Goal: Information Seeking & Learning: Learn about a topic

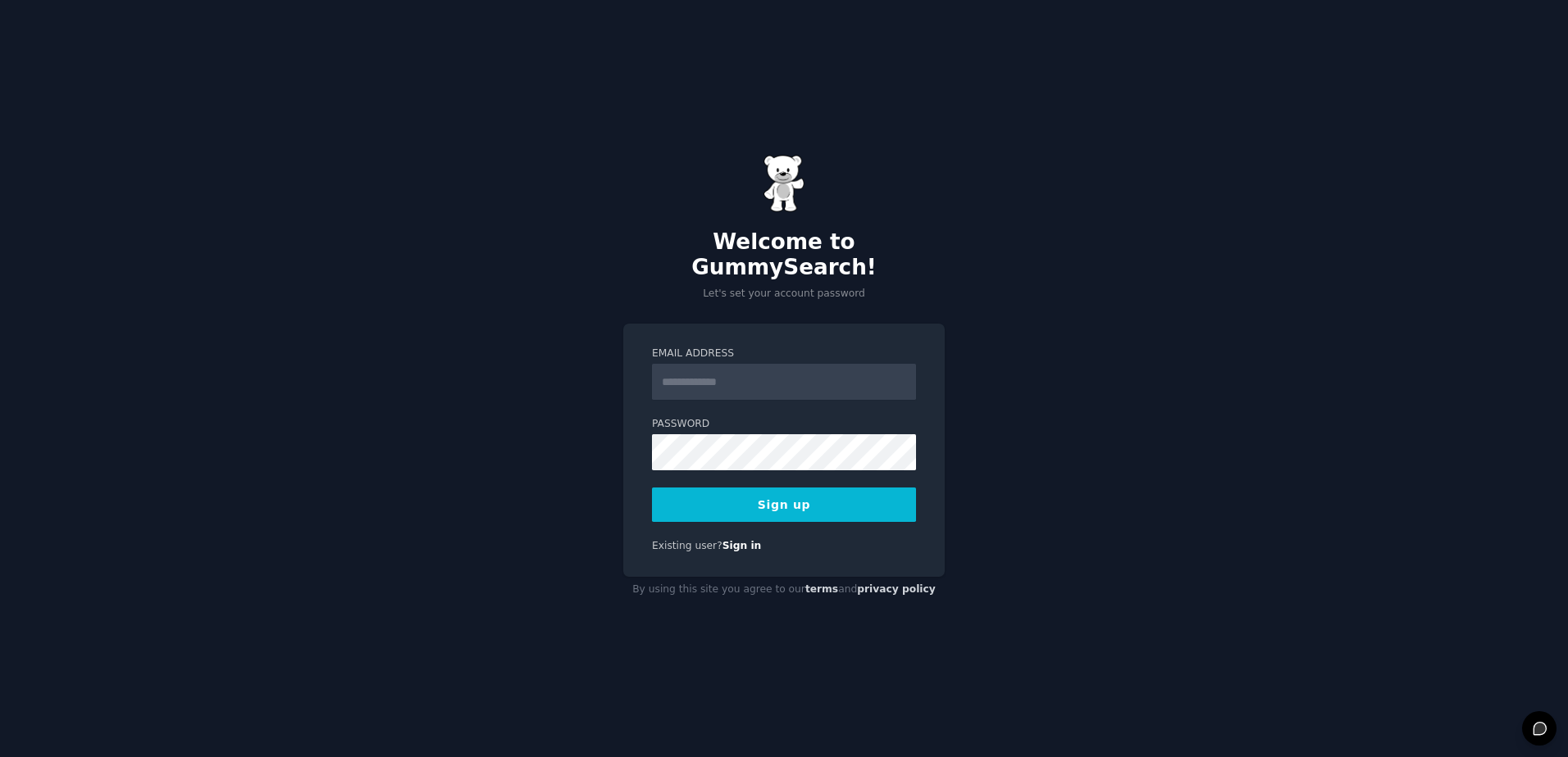
click at [708, 371] on input "Email Address" at bounding box center [784, 381] width 264 height 36
type input "**********"
click at [652, 488] on button "Sign up" at bounding box center [784, 505] width 264 height 35
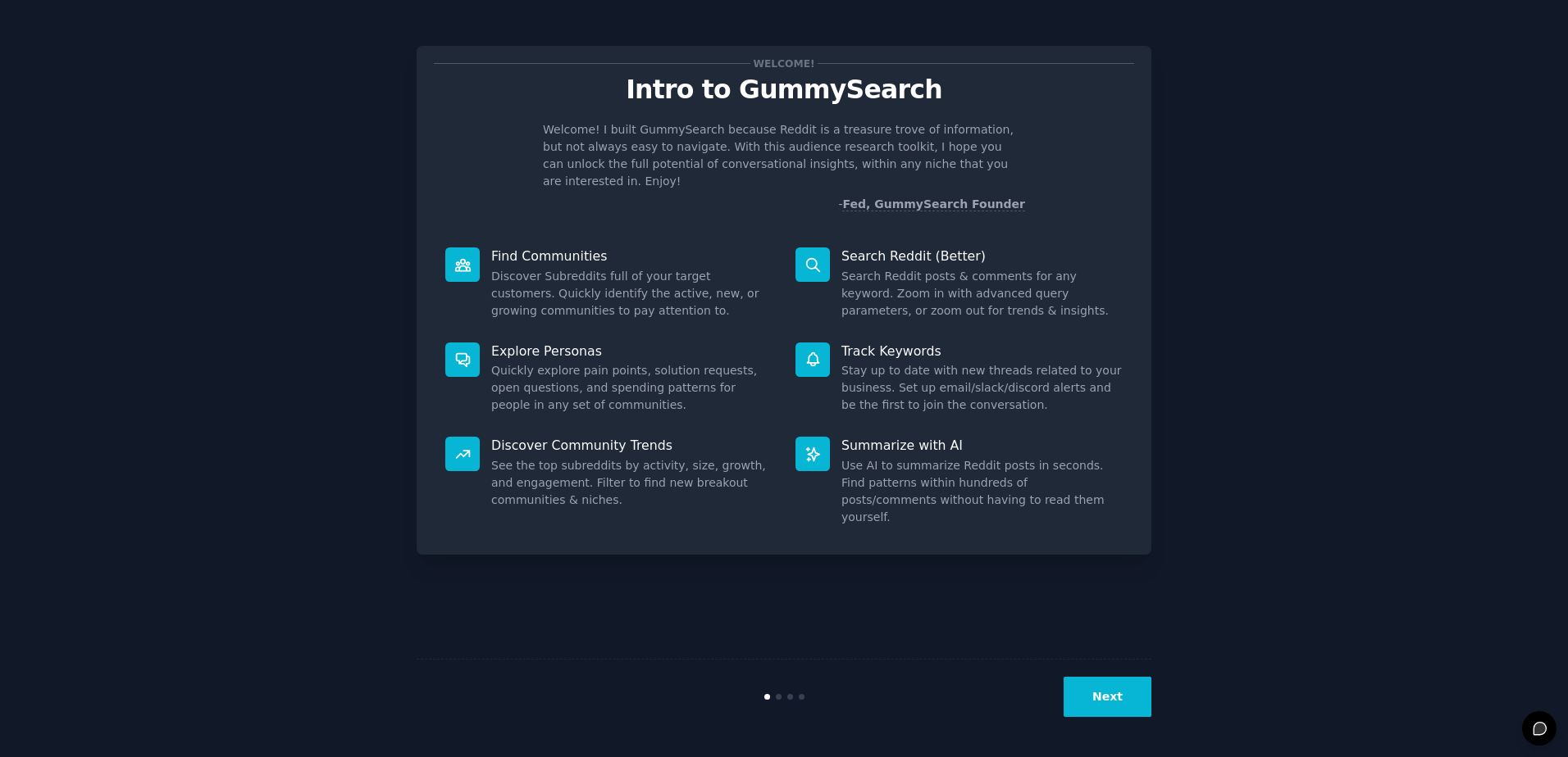
click at [1103, 688] on button "Next" at bounding box center [1106, 697] width 88 height 40
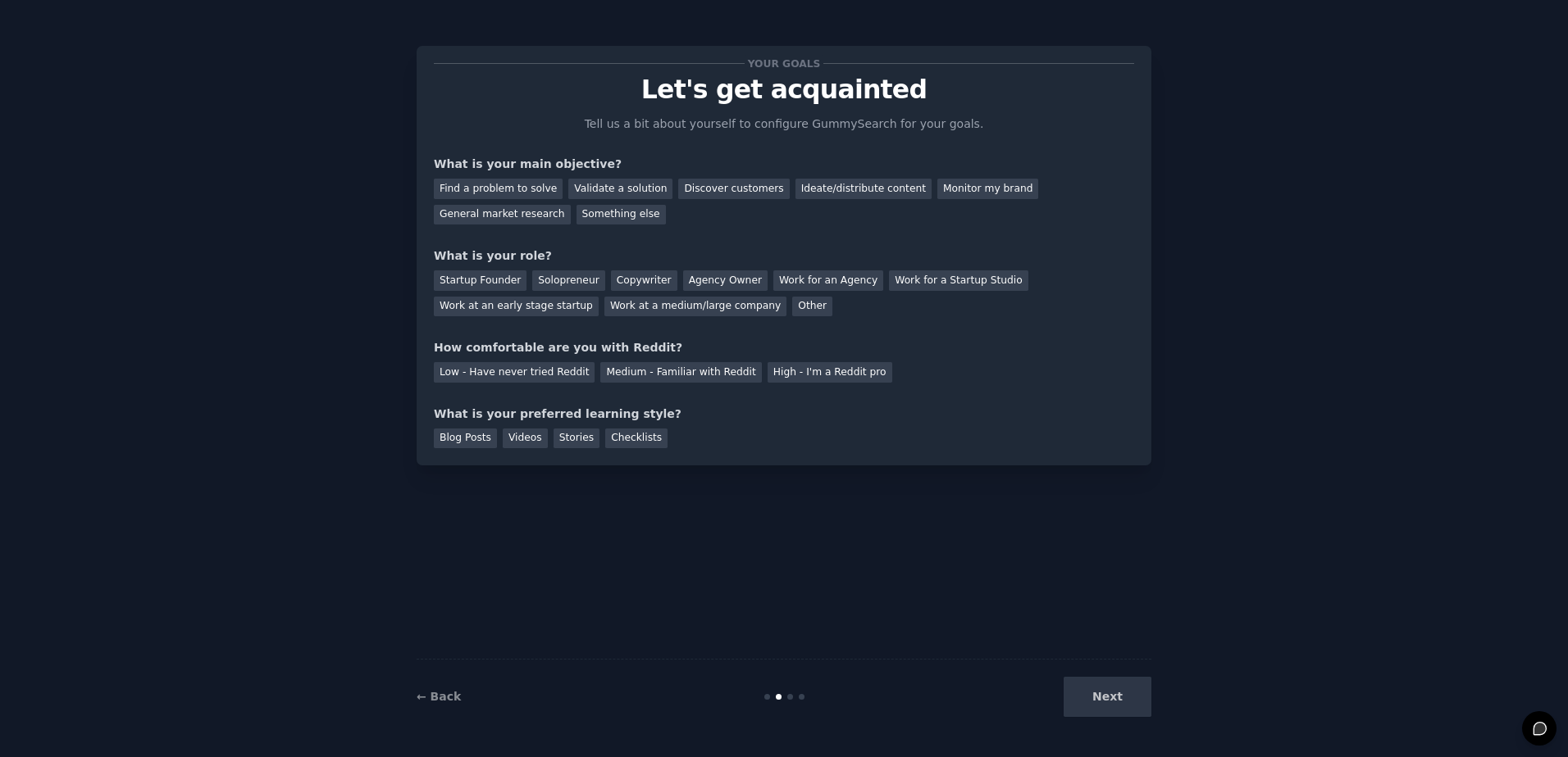
click at [1103, 688] on div "Next" at bounding box center [1028, 697] width 245 height 40
click at [1101, 691] on div "Next" at bounding box center [1028, 697] width 245 height 40
click at [525, 194] on div "Find a problem to solve" at bounding box center [498, 189] width 129 height 20
click at [721, 276] on div "Agency Owner" at bounding box center [725, 280] width 85 height 20
click at [668, 374] on div "Medium - Familiar with Reddit" at bounding box center [680, 372] width 161 height 20
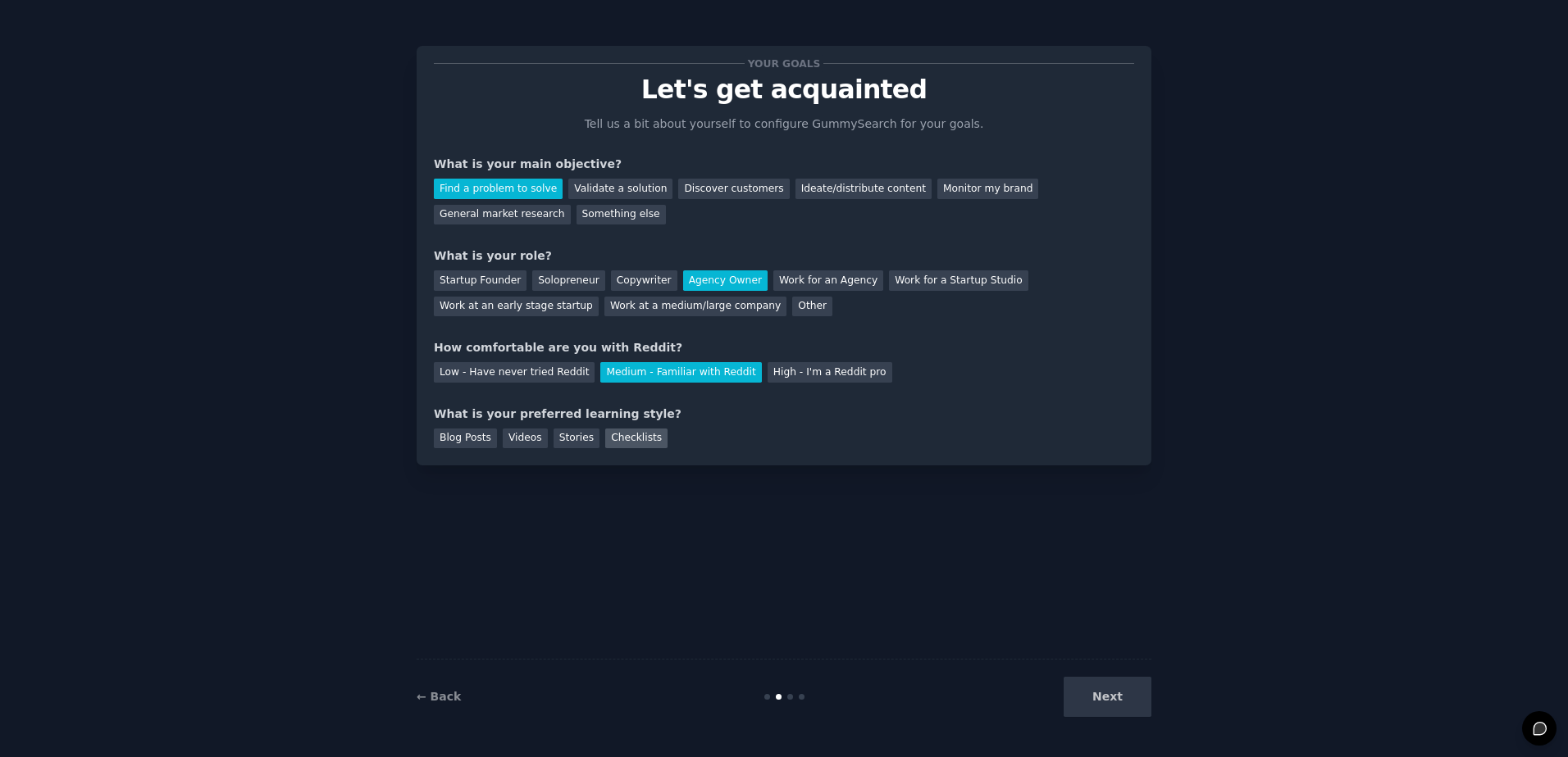
click at [630, 430] on div "Checklists" at bounding box center [636, 439] width 63 height 20
click at [1102, 705] on button "Next" at bounding box center [1106, 697] width 88 height 40
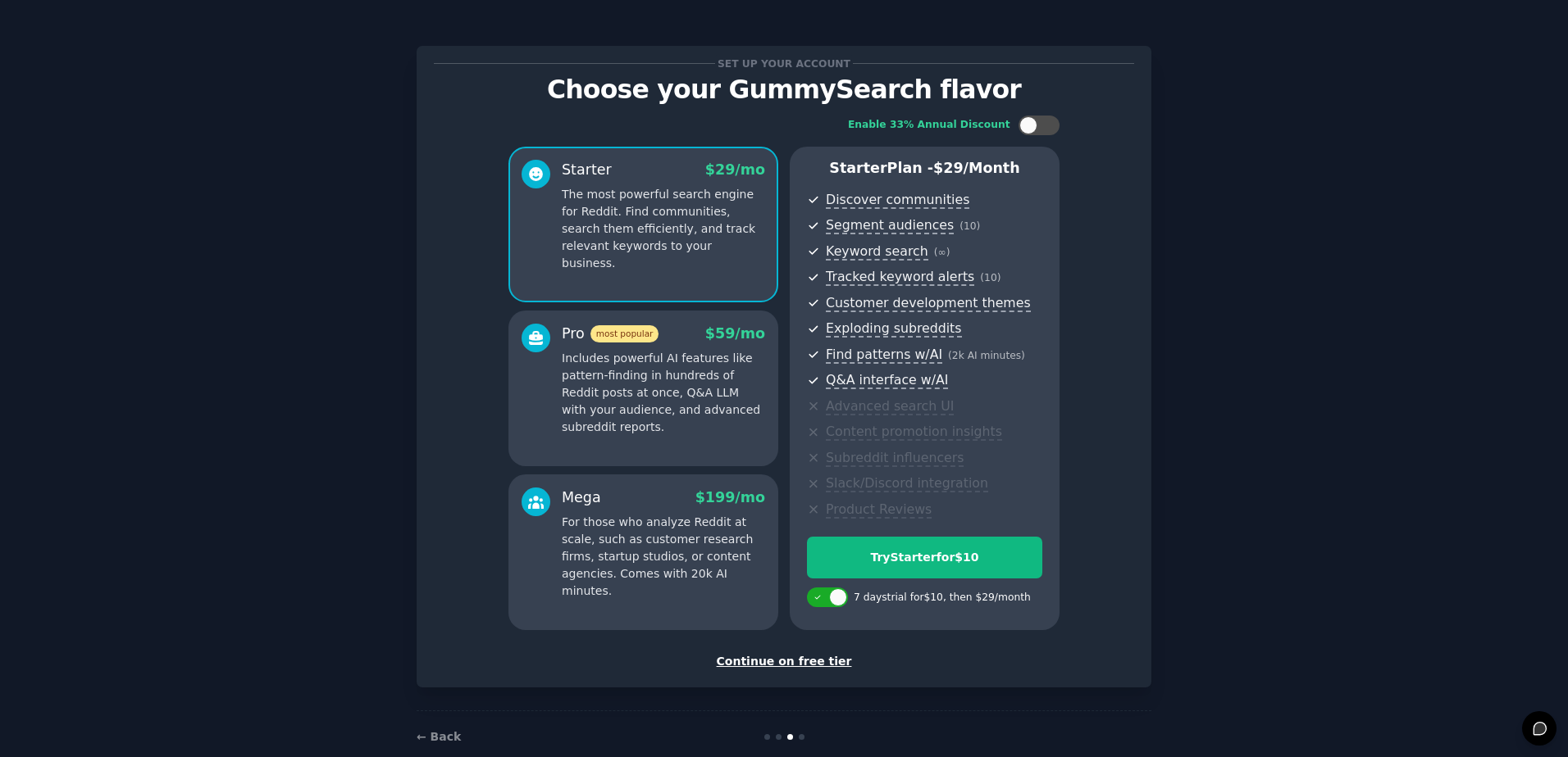
click at [1187, 289] on div "Set up your account Choose your GummySearch flavor Enable 33% Annual Discount S…" at bounding box center [784, 393] width 1522 height 741
click at [1177, 234] on div "Set up your account Choose your GummySearch flavor Enable 33% Annual Discount S…" at bounding box center [784, 393] width 1522 height 741
click at [757, 661] on div "Continue on free tier" at bounding box center [784, 662] width 700 height 17
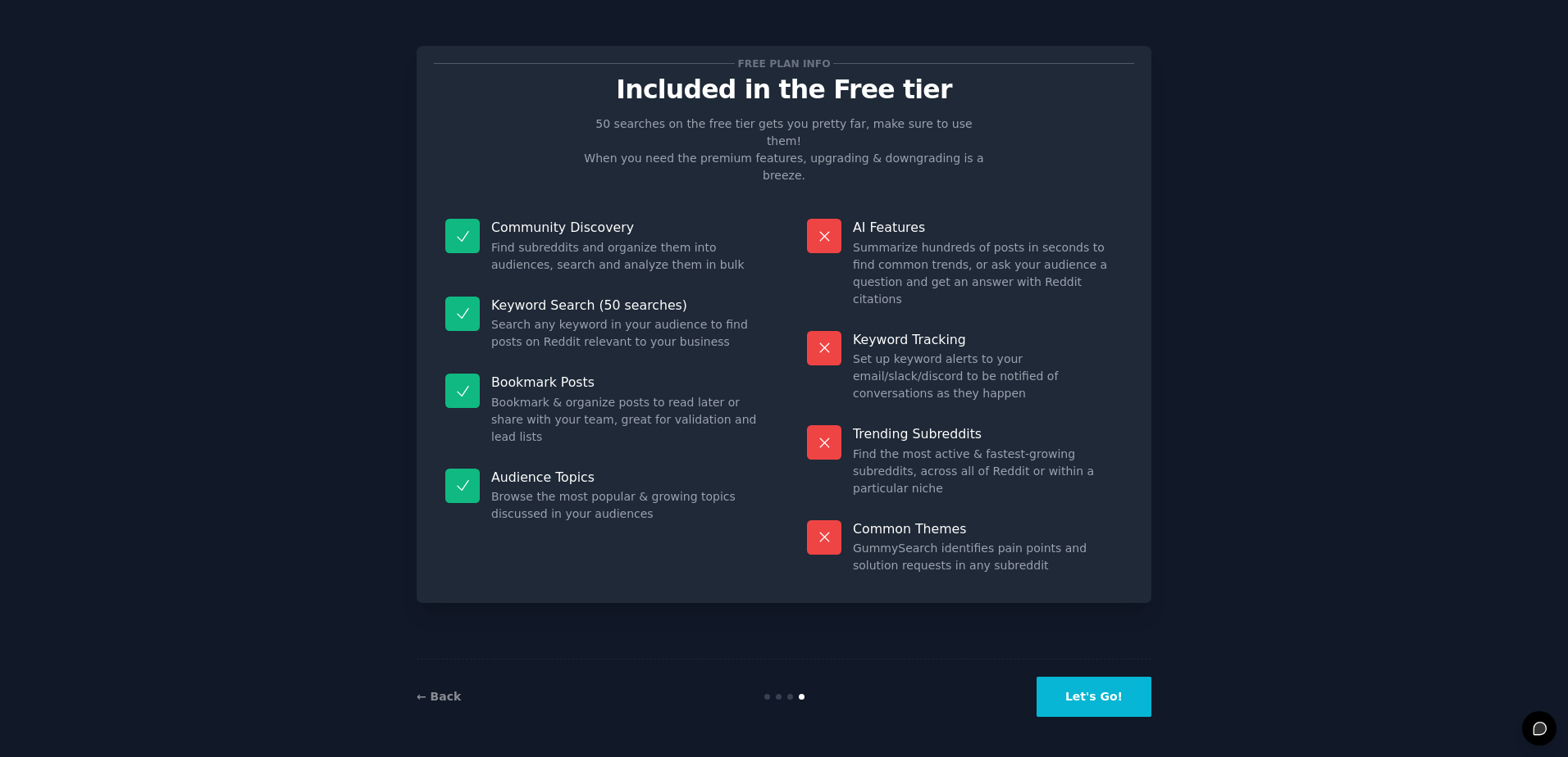
click at [1066, 685] on button "Let's Go!" at bounding box center [1093, 697] width 114 height 40
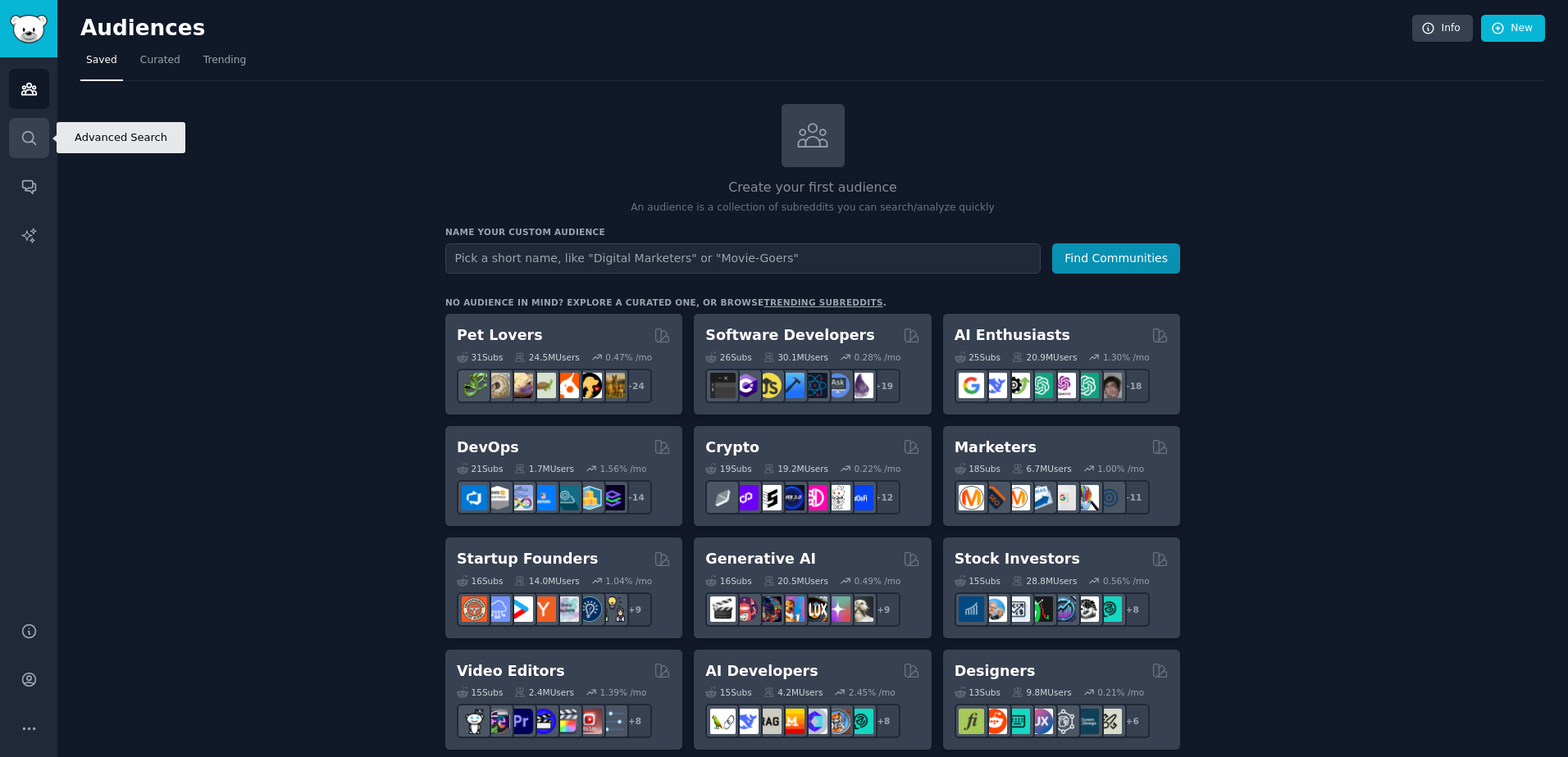
click at [48, 131] on link "Search" at bounding box center [29, 139] width 40 height 40
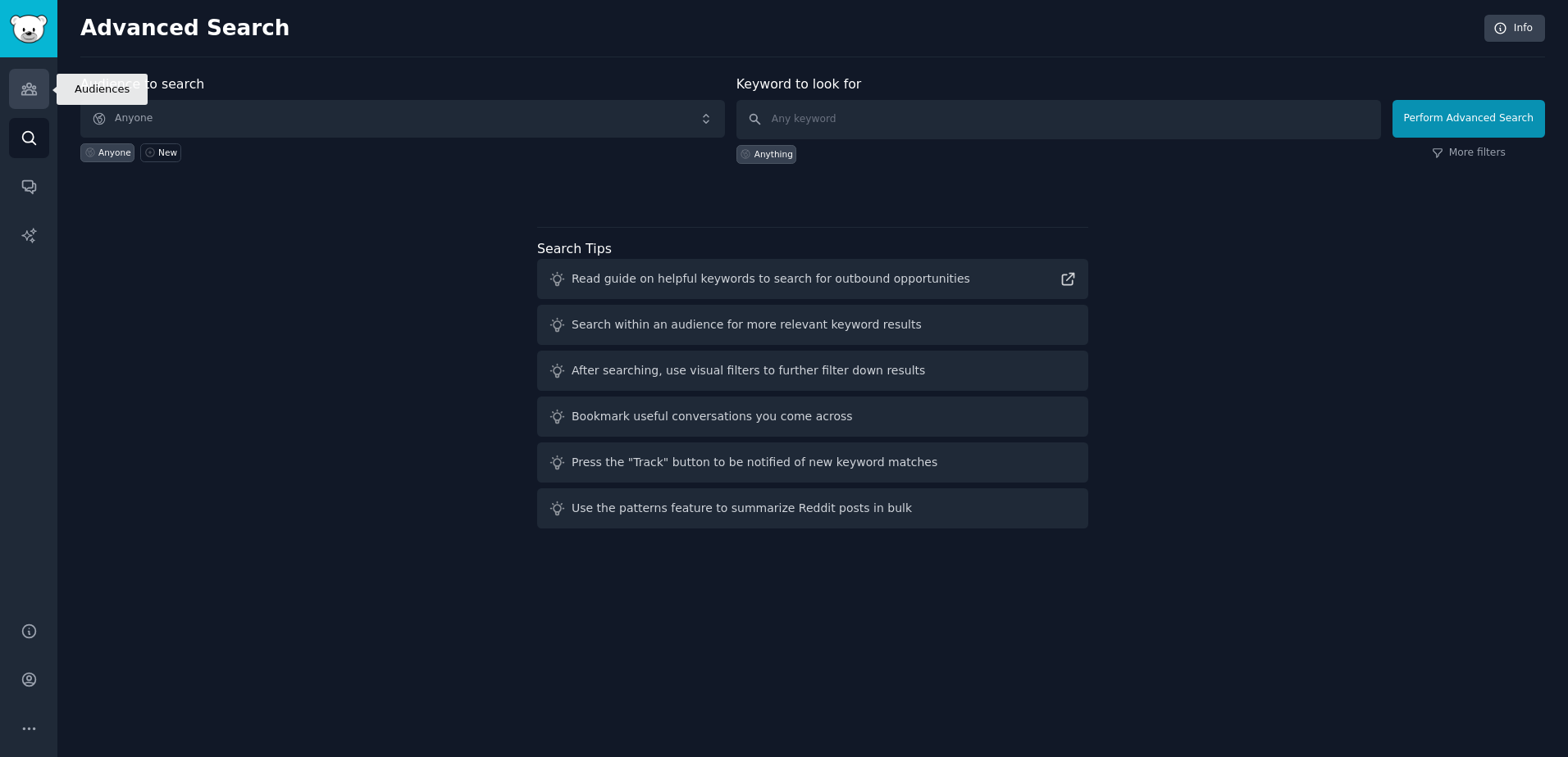
click at [34, 86] on icon "Sidebar" at bounding box center [28, 89] width 14 height 12
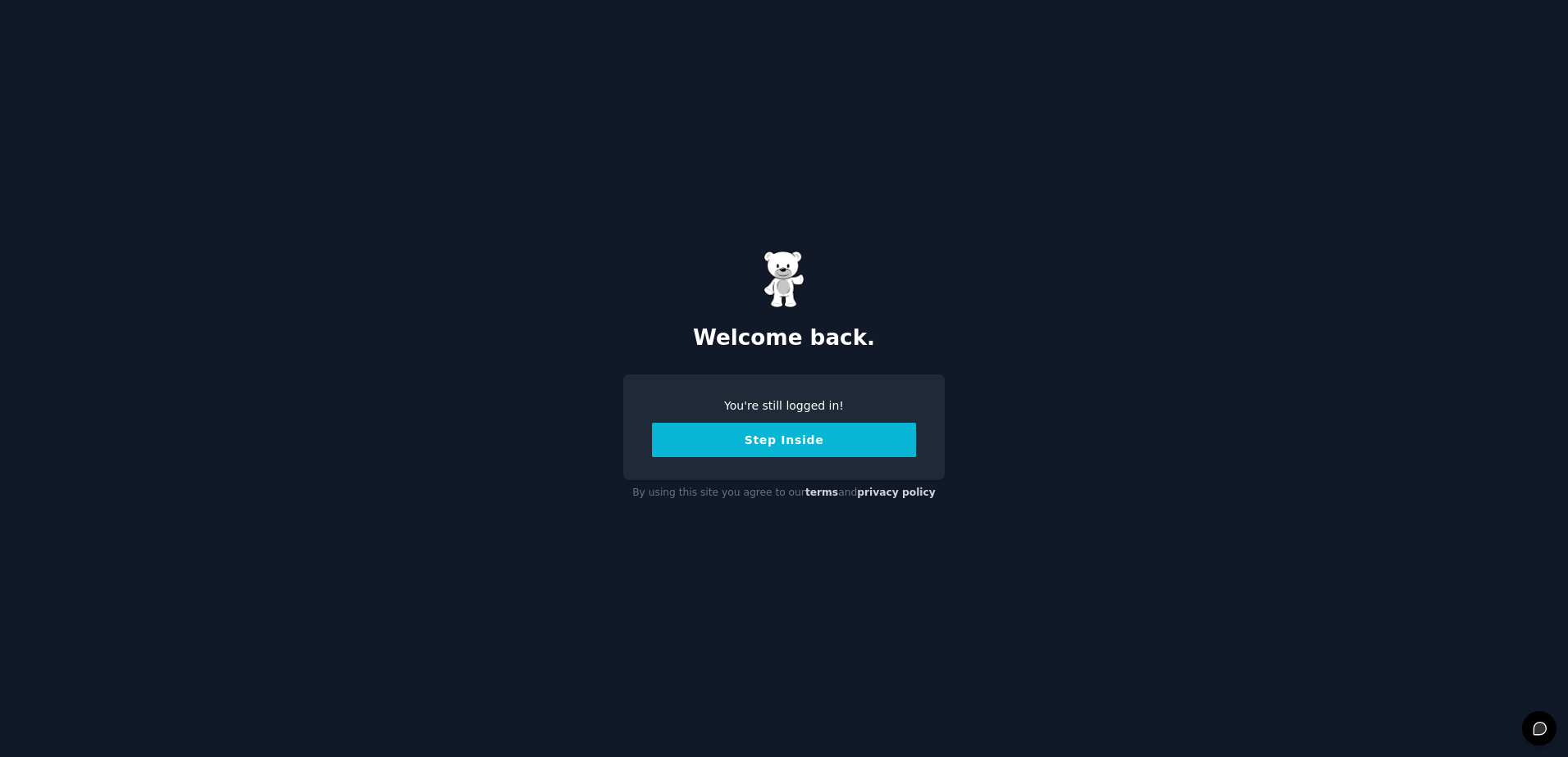
click at [787, 442] on button "Step Inside" at bounding box center [784, 441] width 264 height 35
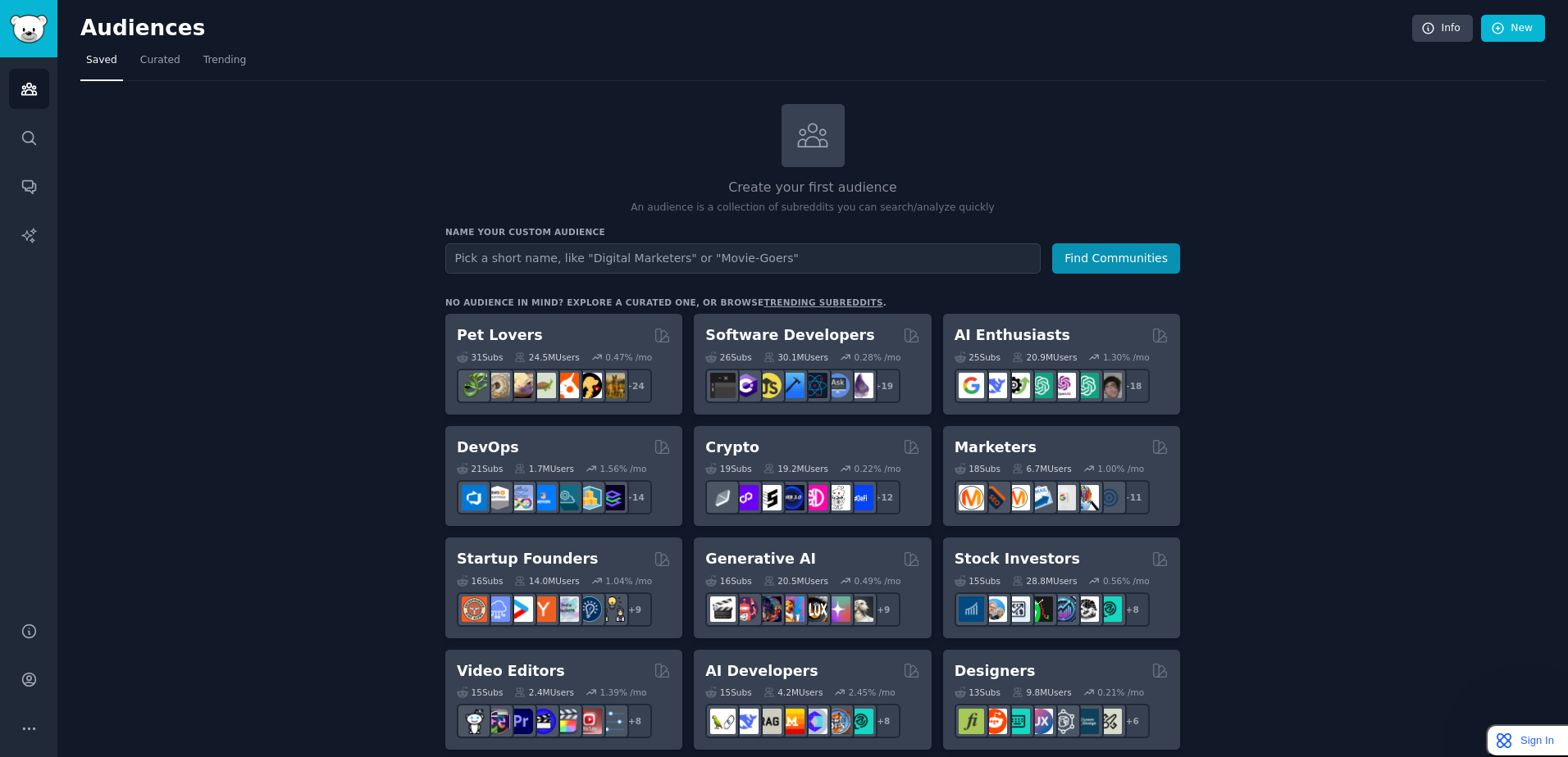
click at [763, 302] on link "trending subreddits" at bounding box center [822, 302] width 119 height 10
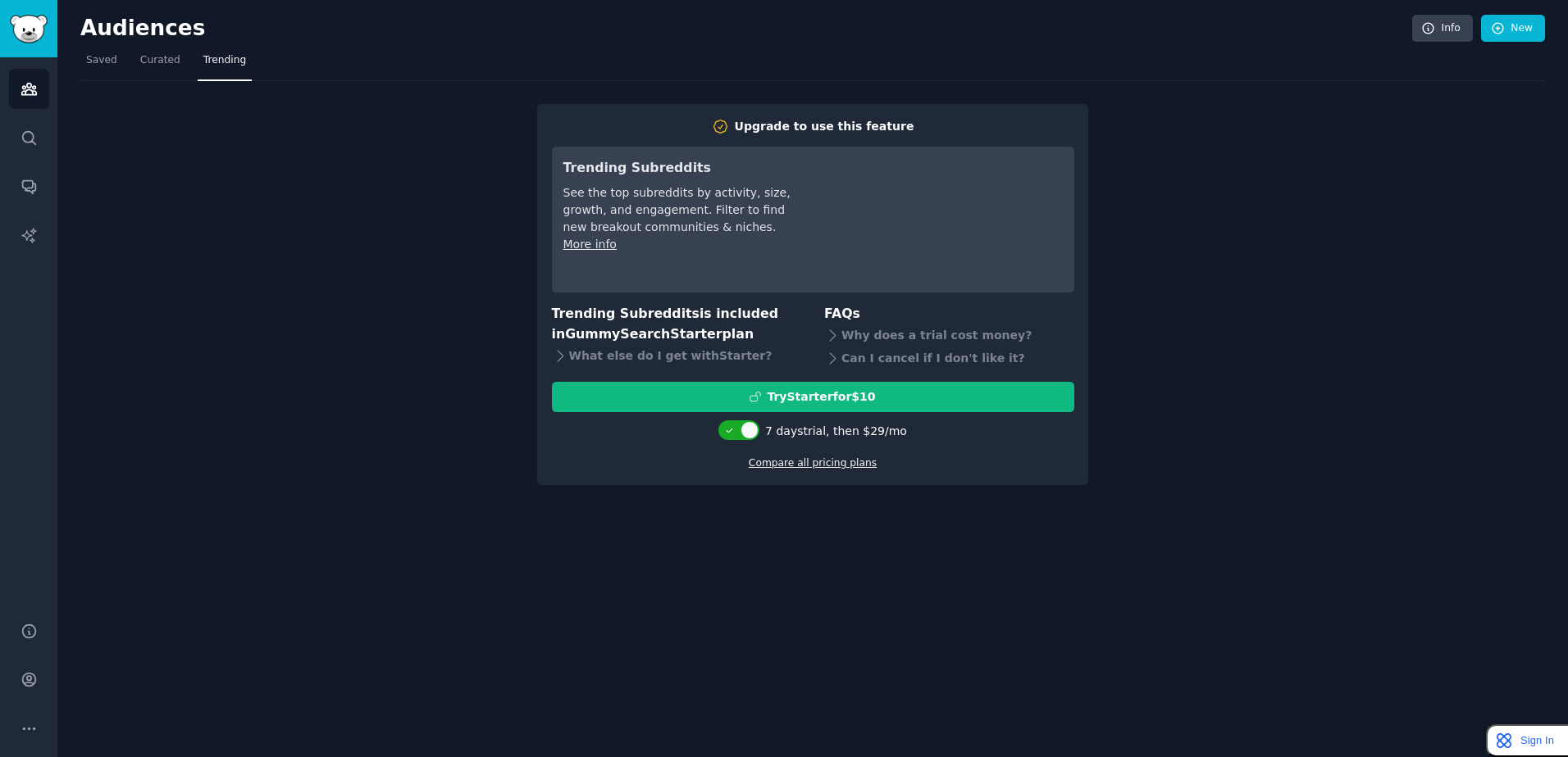
click at [860, 466] on link "Compare all pricing plans" at bounding box center [812, 464] width 128 height 12
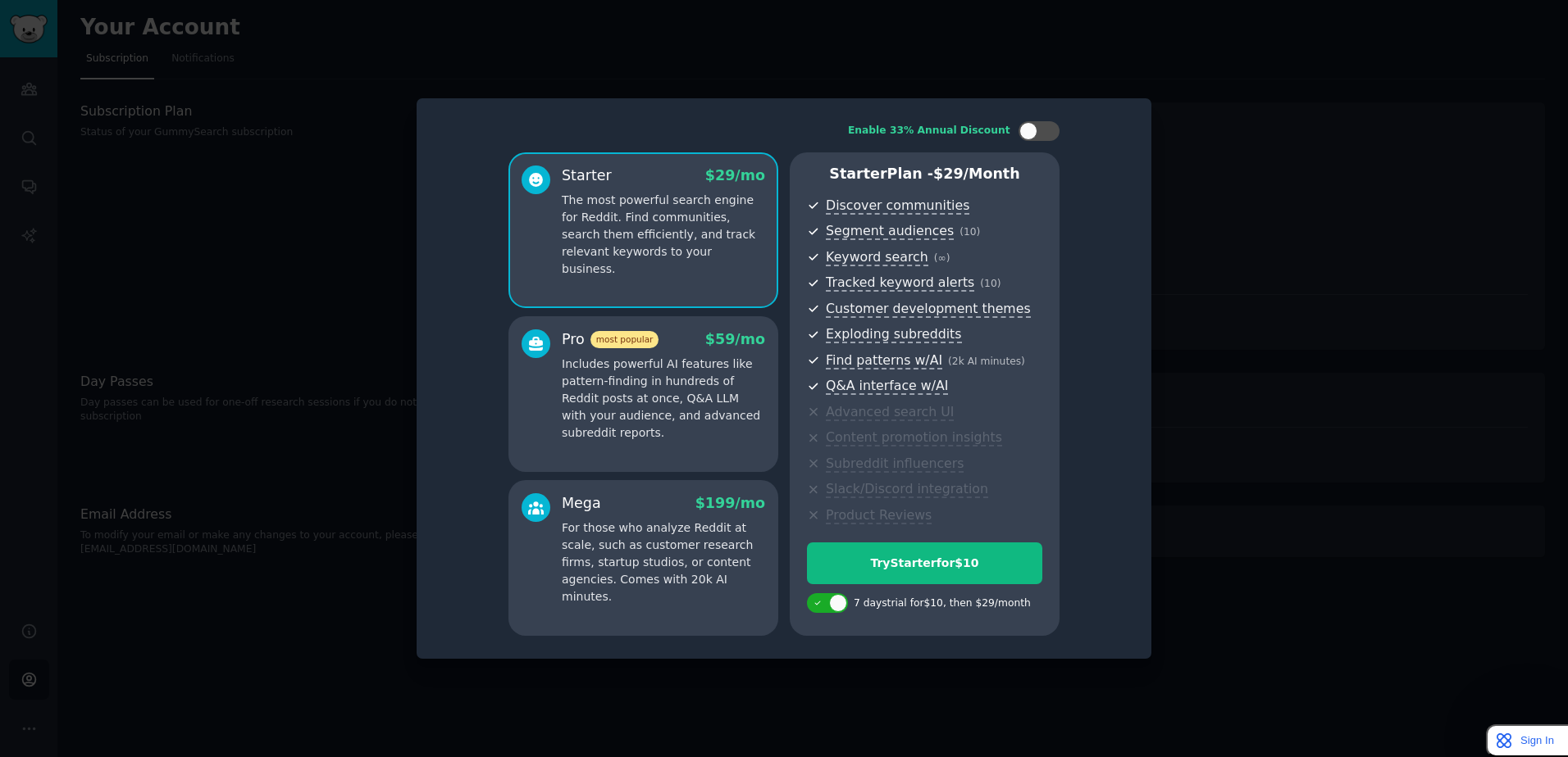
click at [461, 302] on div "Enable 33% Annual Discount Starter $ 29 /mo The most powerful search engine for…" at bounding box center [784, 378] width 712 height 538
click at [1021, 132] on div at bounding box center [1027, 131] width 18 height 18
click at [1033, 132] on icon at bounding box center [1028, 131] width 9 height 9
click at [1033, 132] on div at bounding box center [1027, 131] width 18 height 18
click at [1033, 132] on icon at bounding box center [1028, 131] width 9 height 9
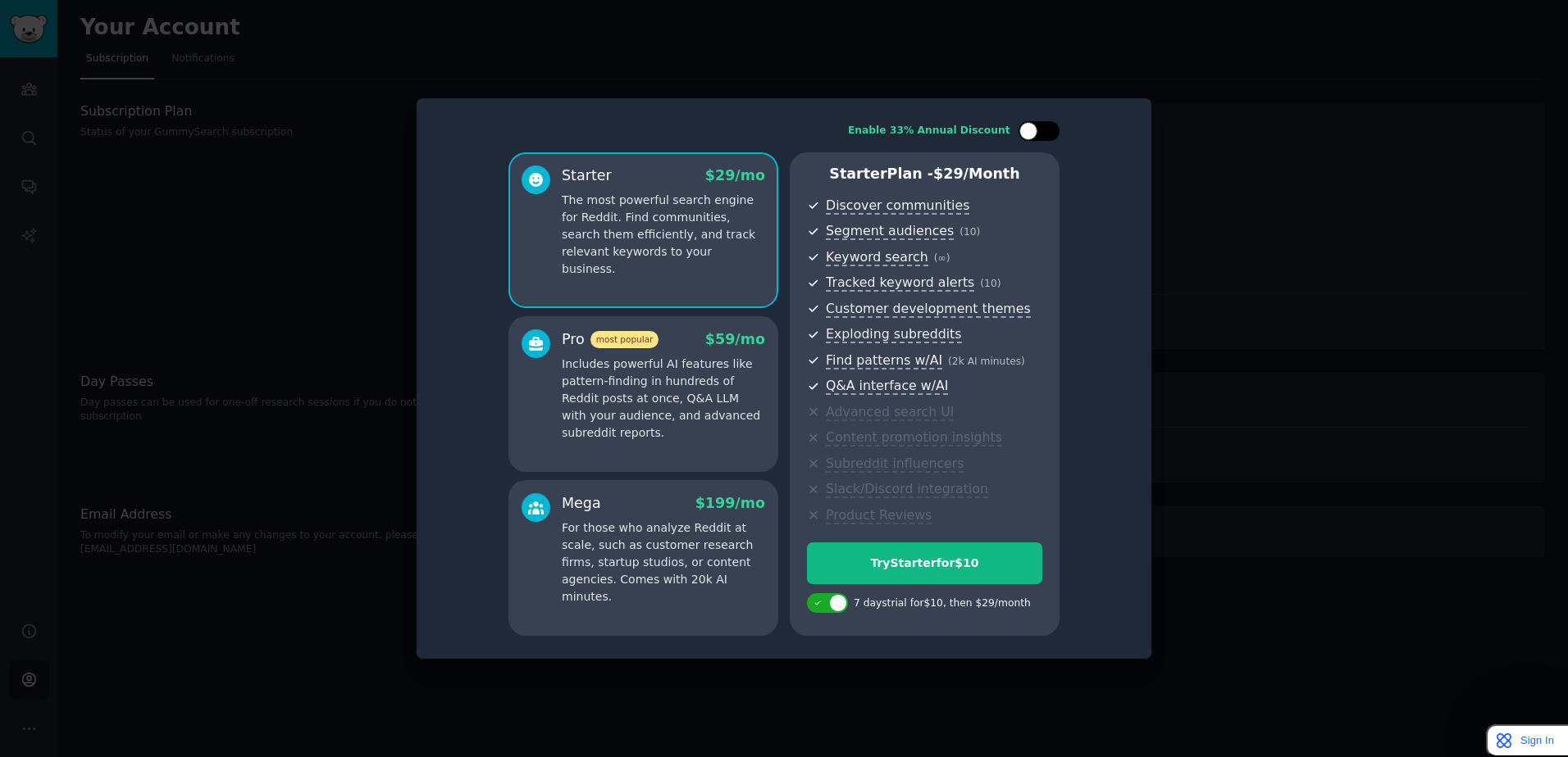
click at [1033, 132] on div at bounding box center [1027, 131] width 18 height 18
click at [1033, 132] on icon at bounding box center [1028, 131] width 9 height 9
checkbox input "false"
click at [752, 414] on p "Includes powerful AI features like pattern-finding in hundreds of Reddit posts …" at bounding box center [663, 398] width 203 height 86
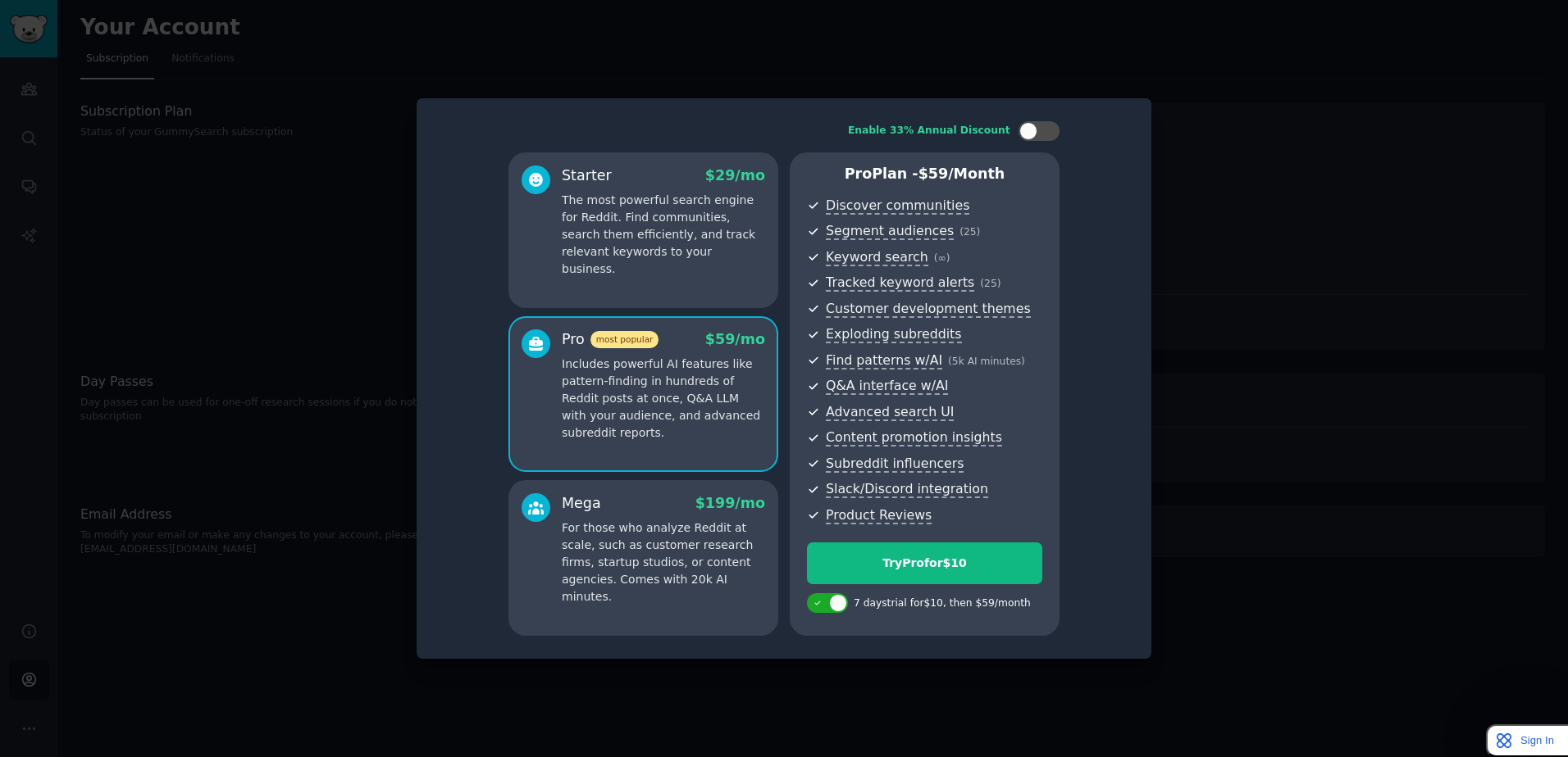
click at [738, 214] on p "The most powerful search engine for Reddit. Find communities, search them effic…" at bounding box center [663, 234] width 203 height 86
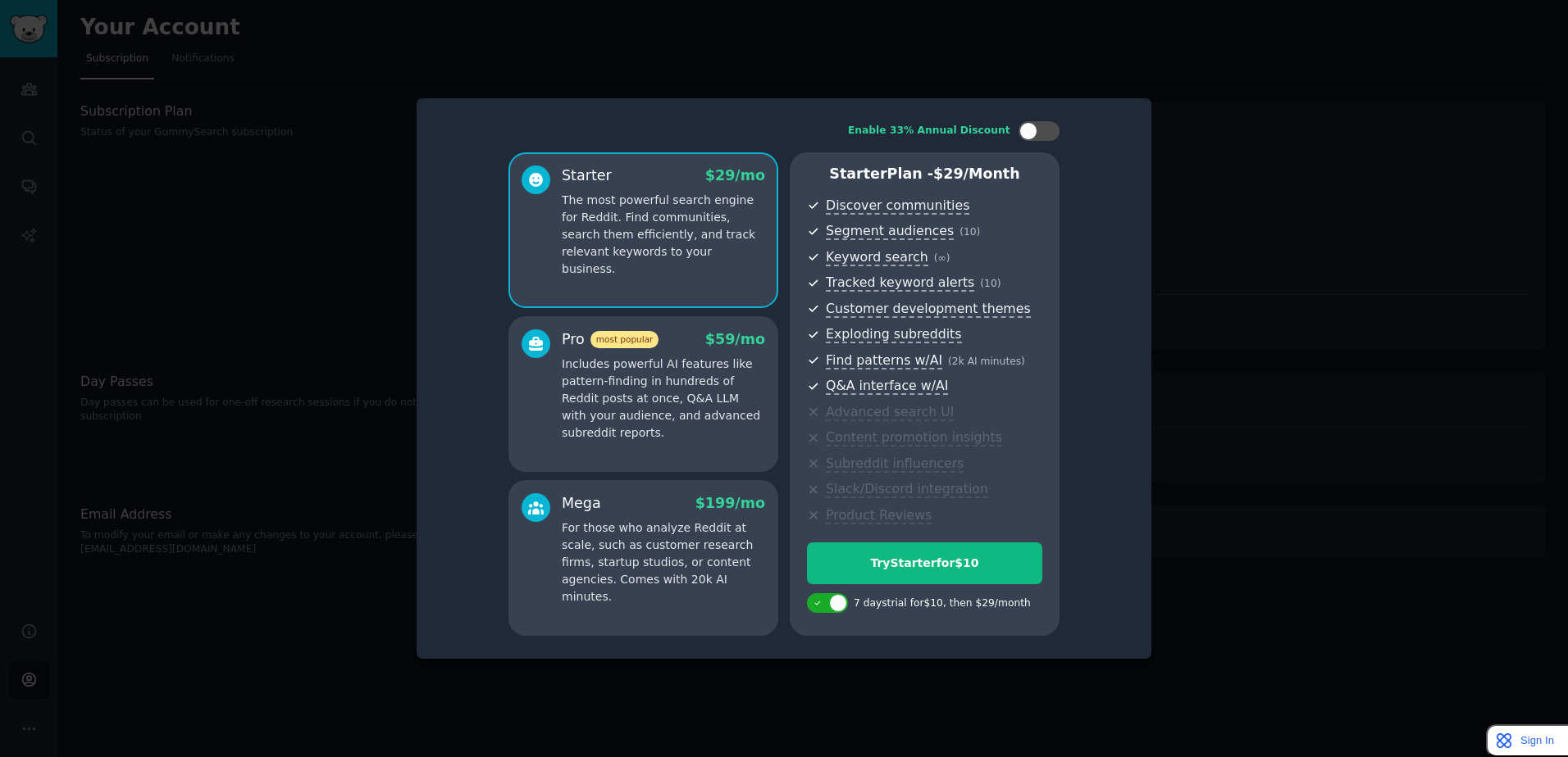
click at [734, 386] on p "Includes powerful AI features like pattern-finding in hundreds of Reddit posts …" at bounding box center [663, 398] width 203 height 86
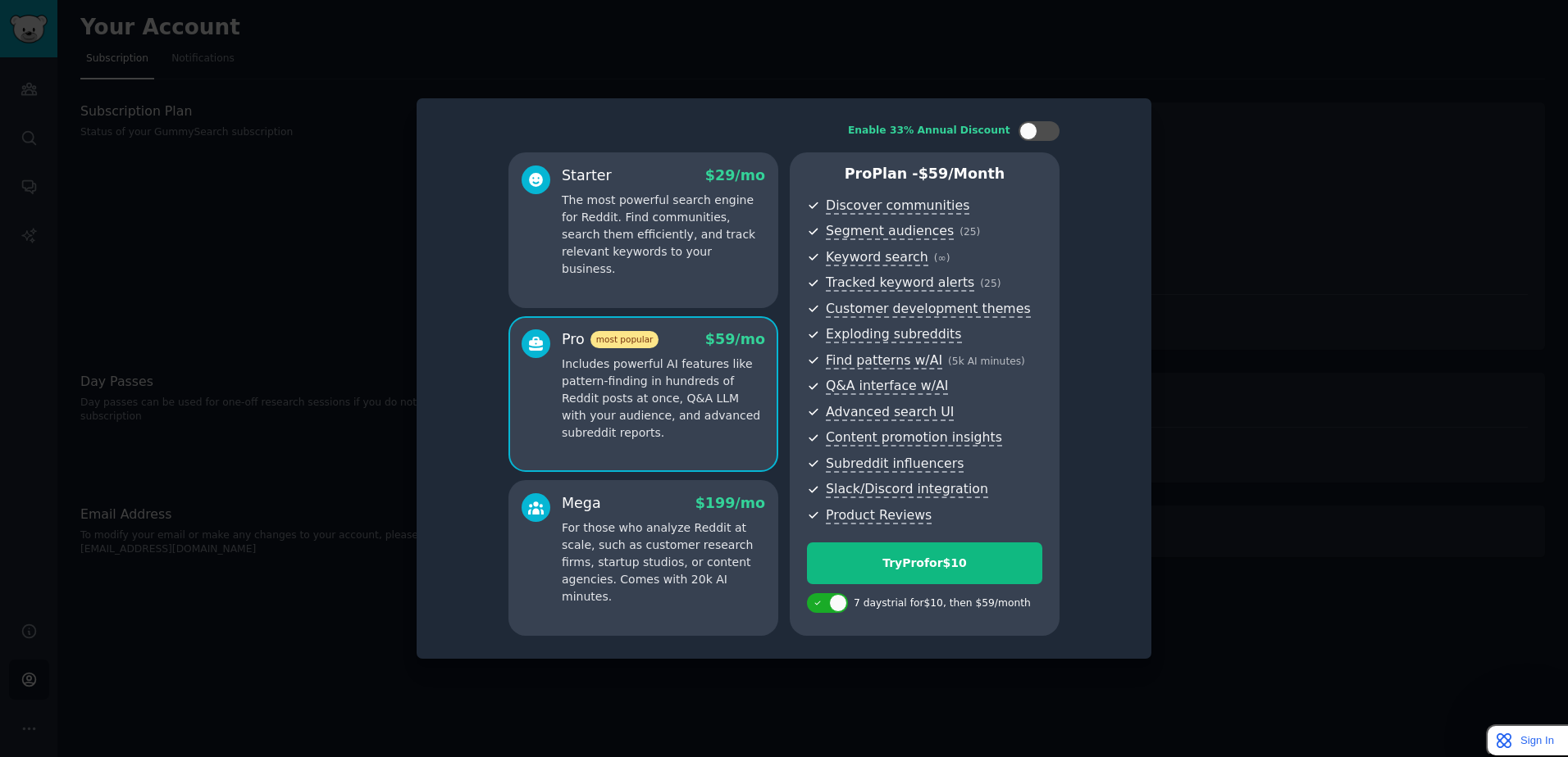
click at [712, 273] on div "Starter $ 29 /mo The most powerful search engine for Reddit. Find communities, …" at bounding box center [643, 231] width 269 height 156
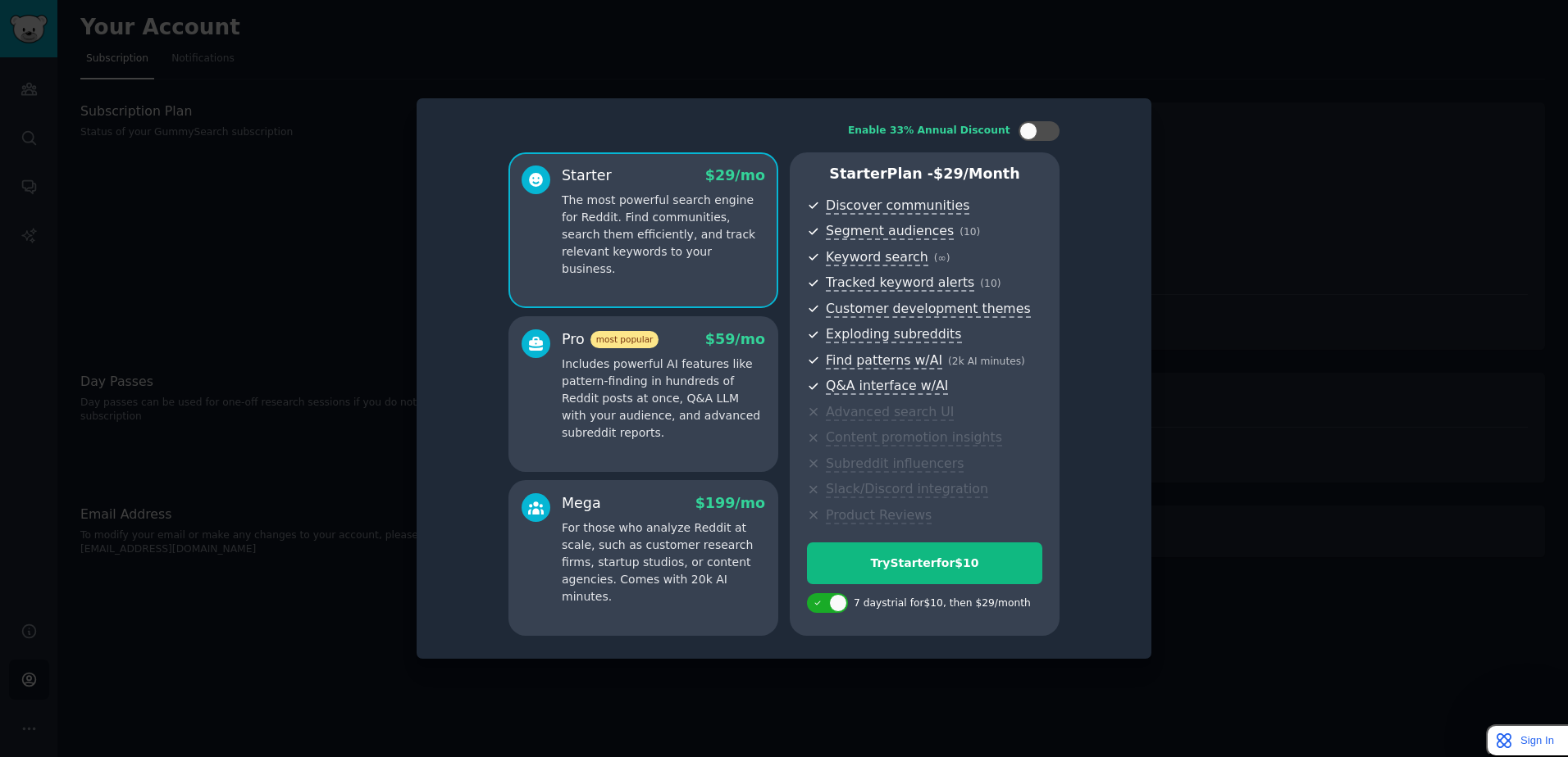
click at [697, 569] on p "For those who analyze Reddit at scale, such as customer research firms, startup…" at bounding box center [663, 562] width 203 height 86
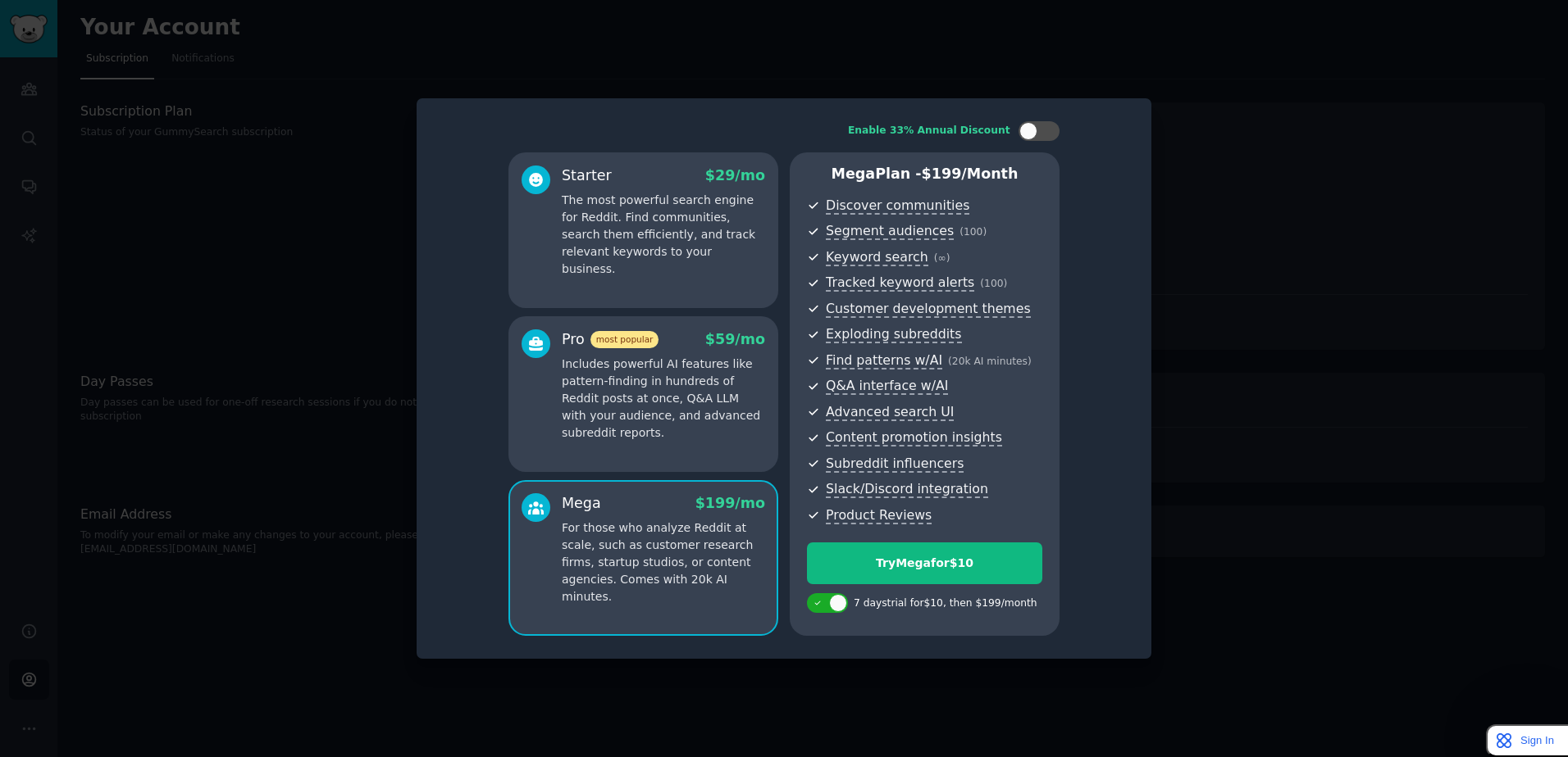
click at [697, 438] on p "Includes powerful AI features like pattern-finding in hundreds of Reddit posts …" at bounding box center [663, 398] width 203 height 86
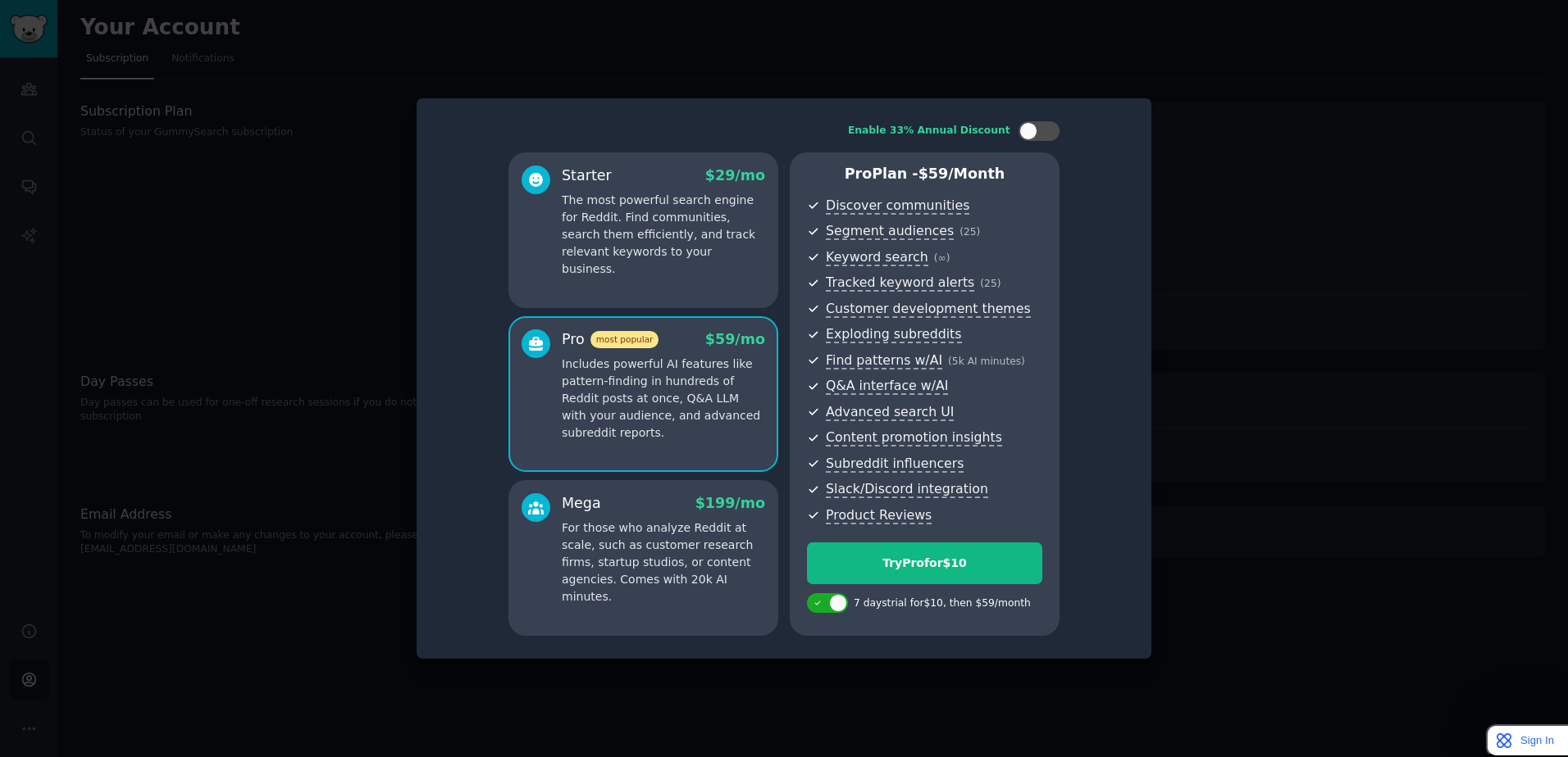
click at [695, 532] on p "For those who analyze Reddit at scale, such as customer research firms, startup…" at bounding box center [663, 562] width 203 height 86
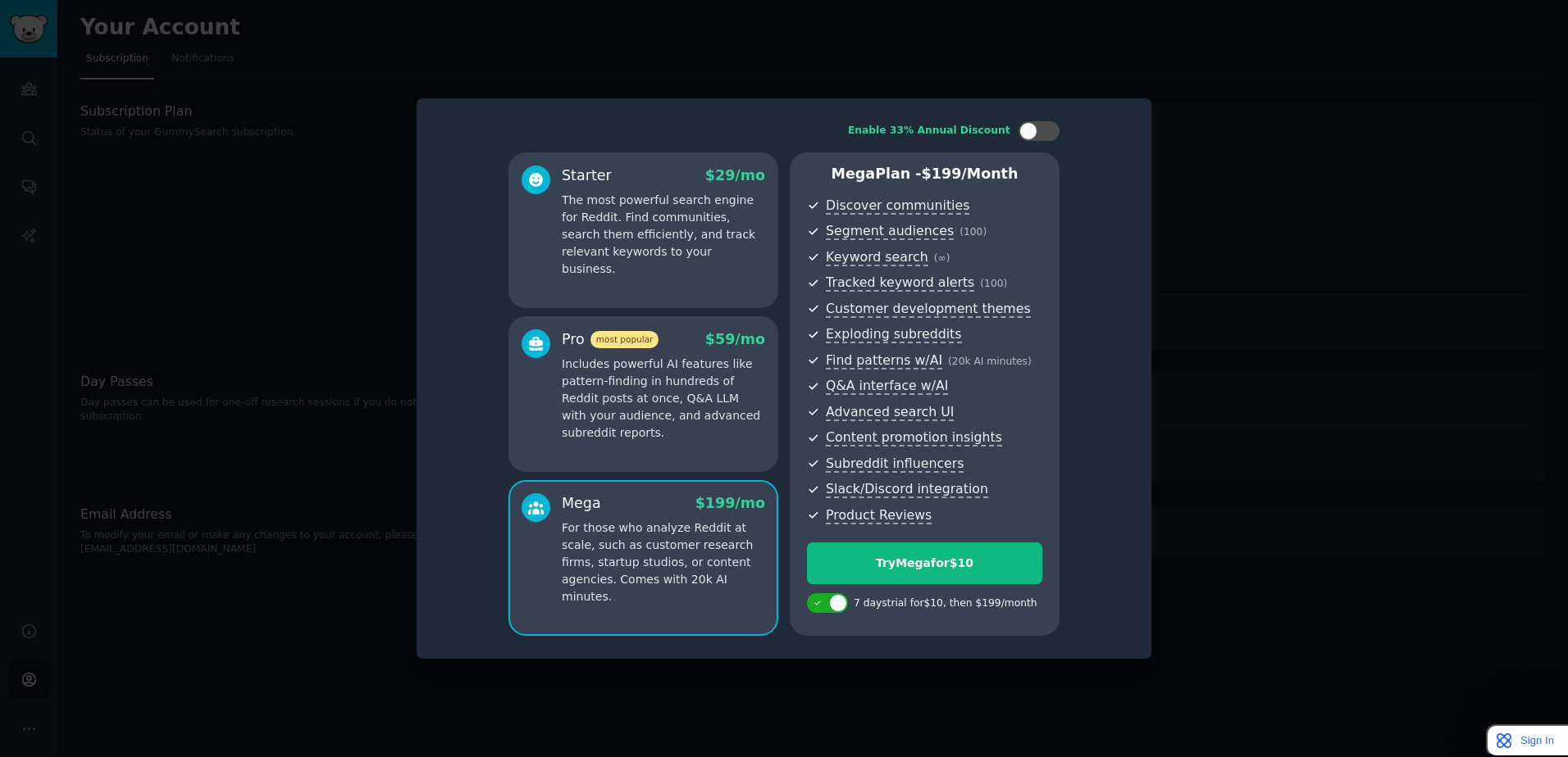
click at [695, 430] on p "Includes powerful AI features like pattern-finding in hundreds of Reddit posts …" at bounding box center [663, 398] width 203 height 86
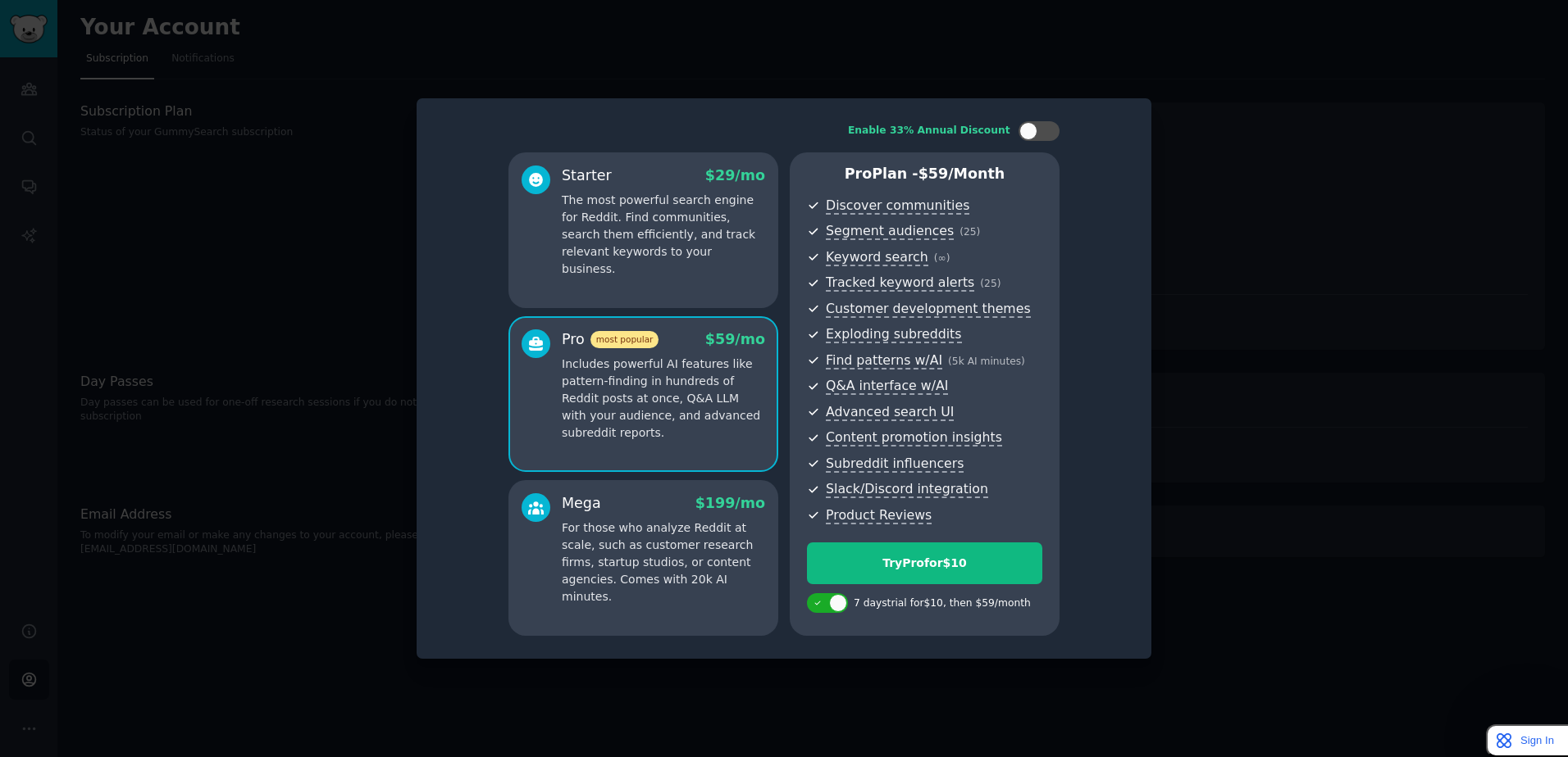
click at [676, 578] on p "For those who analyze Reddit at scale, such as customer research firms, startup…" at bounding box center [663, 562] width 203 height 86
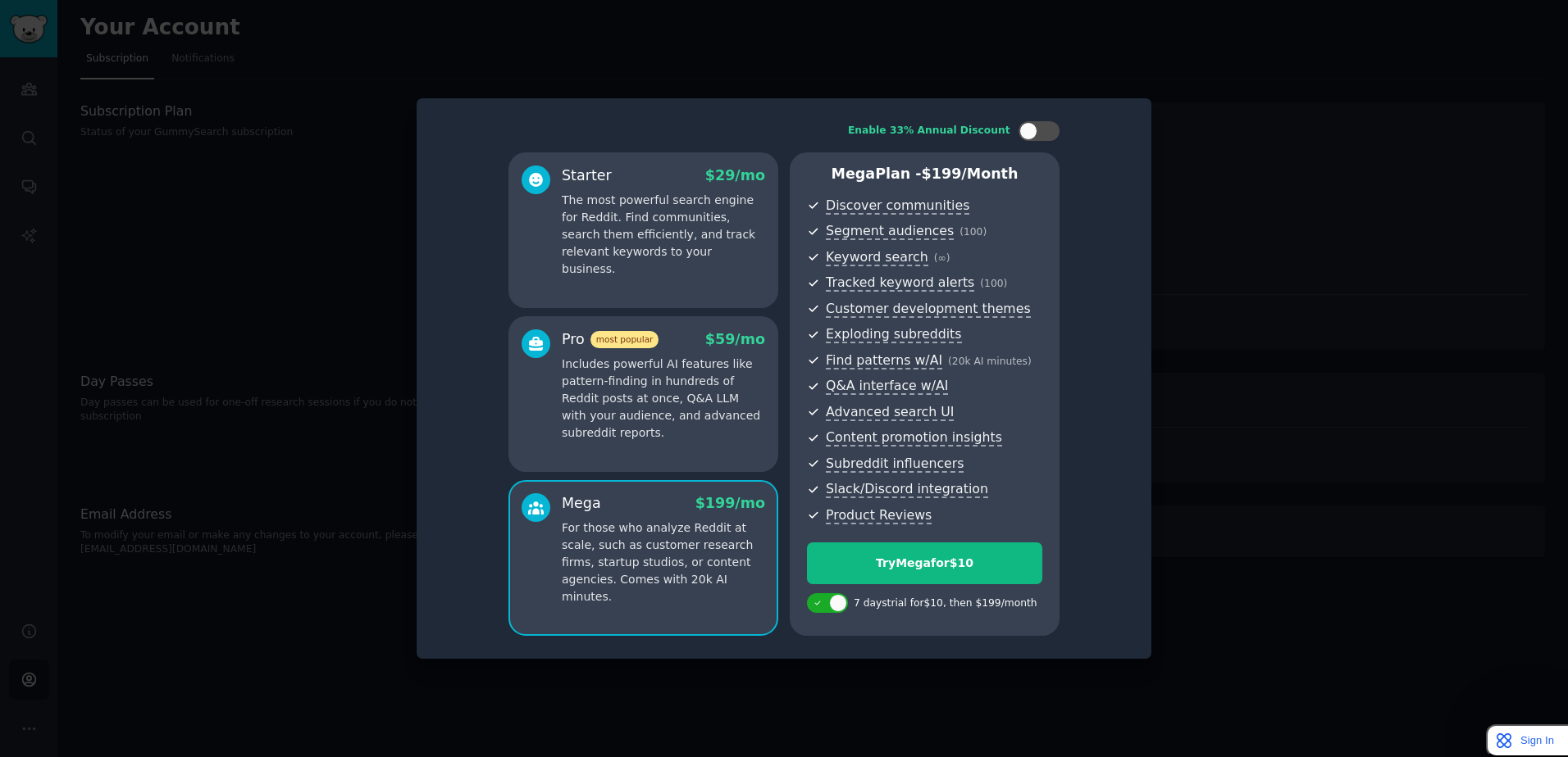
click at [690, 437] on p "Includes powerful AI features like pattern-finding in hundreds of Reddit posts …" at bounding box center [663, 398] width 203 height 86
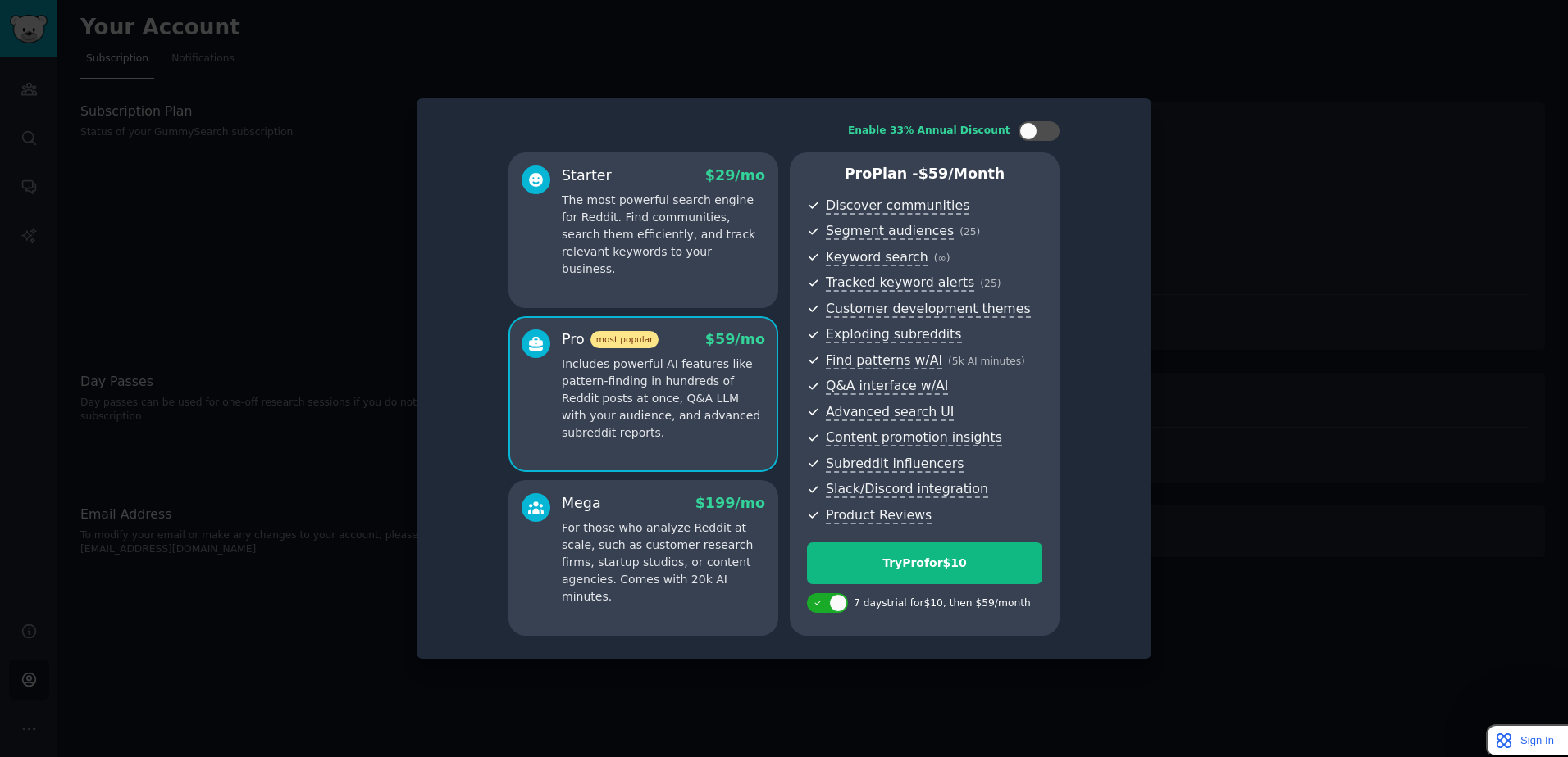
click at [670, 535] on p "For those who analyze Reddit at scale, such as customer research firms, startup…" at bounding box center [663, 562] width 203 height 86
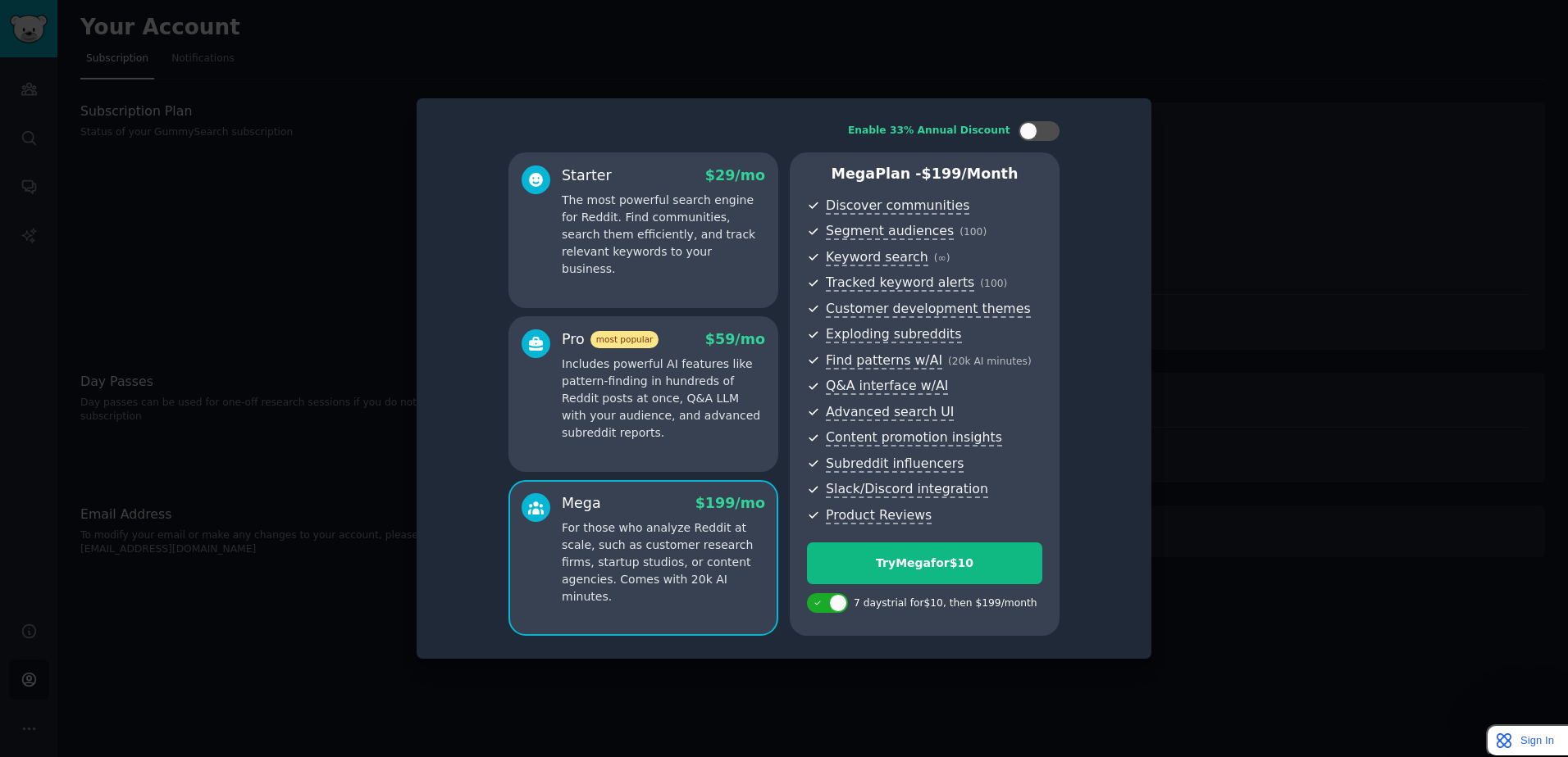
click at [679, 420] on p "Includes powerful AI features like pattern-finding in hundreds of Reddit posts …" at bounding box center [663, 398] width 203 height 86
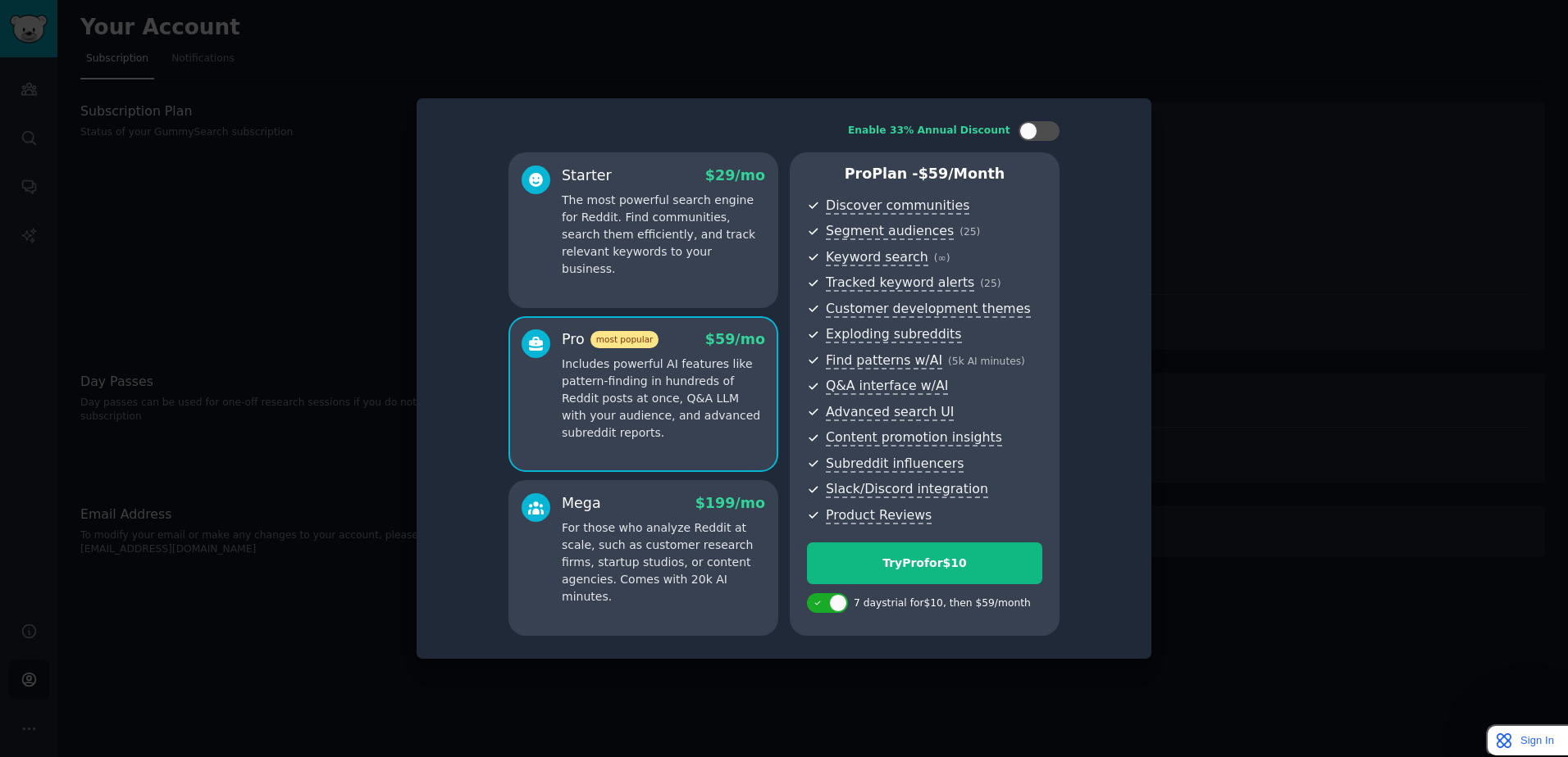
click at [664, 537] on p "For those who analyze Reddit at scale, such as customer research firms, startup…" at bounding box center [663, 562] width 203 height 86
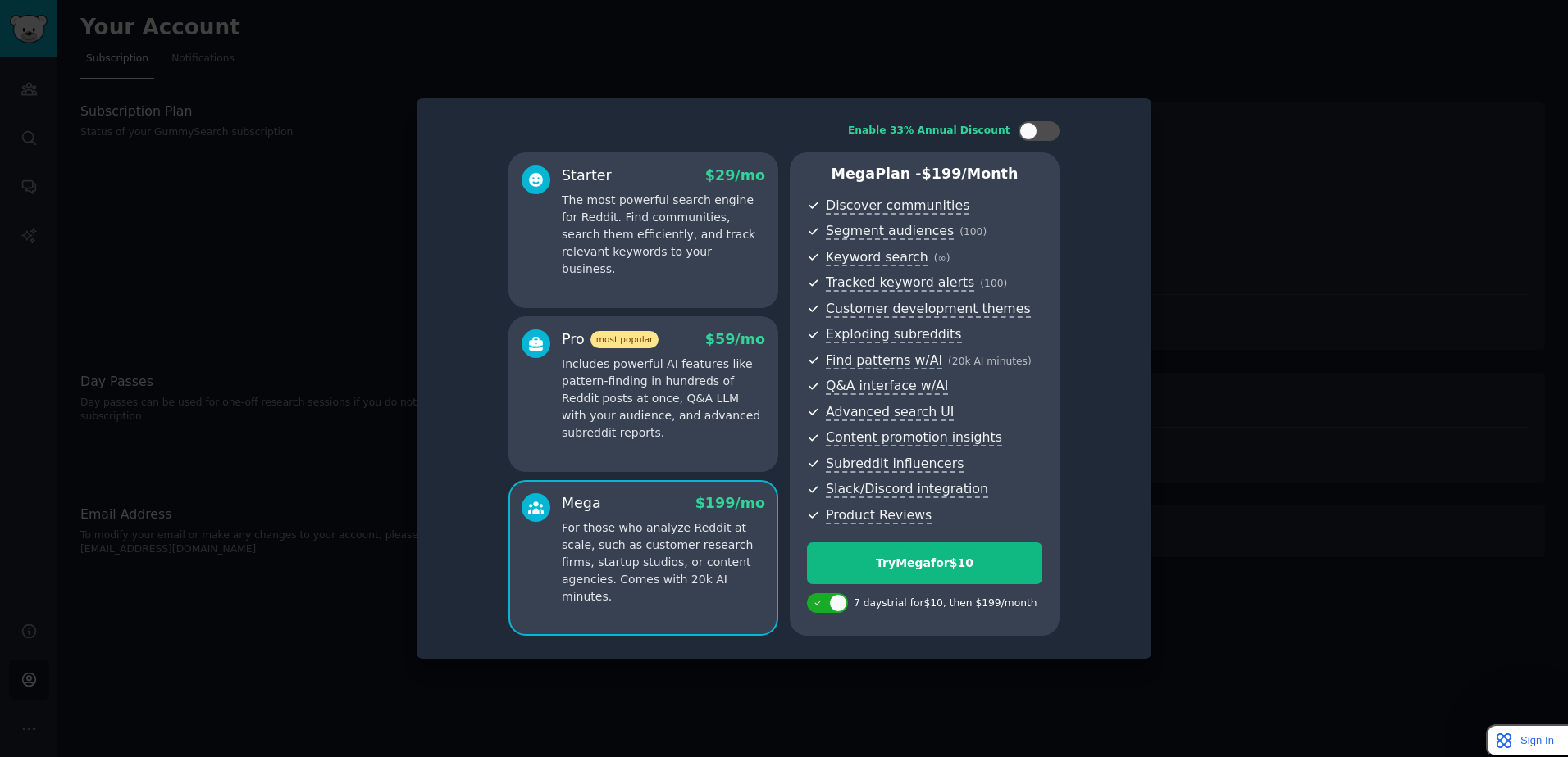
drag, startPoint x: 664, startPoint y: 537, endPoint x: 632, endPoint y: 402, distance: 138.7
click at [632, 402] on p "Includes powerful AI features like pattern-finding in hundreds of Reddit posts …" at bounding box center [663, 398] width 203 height 86
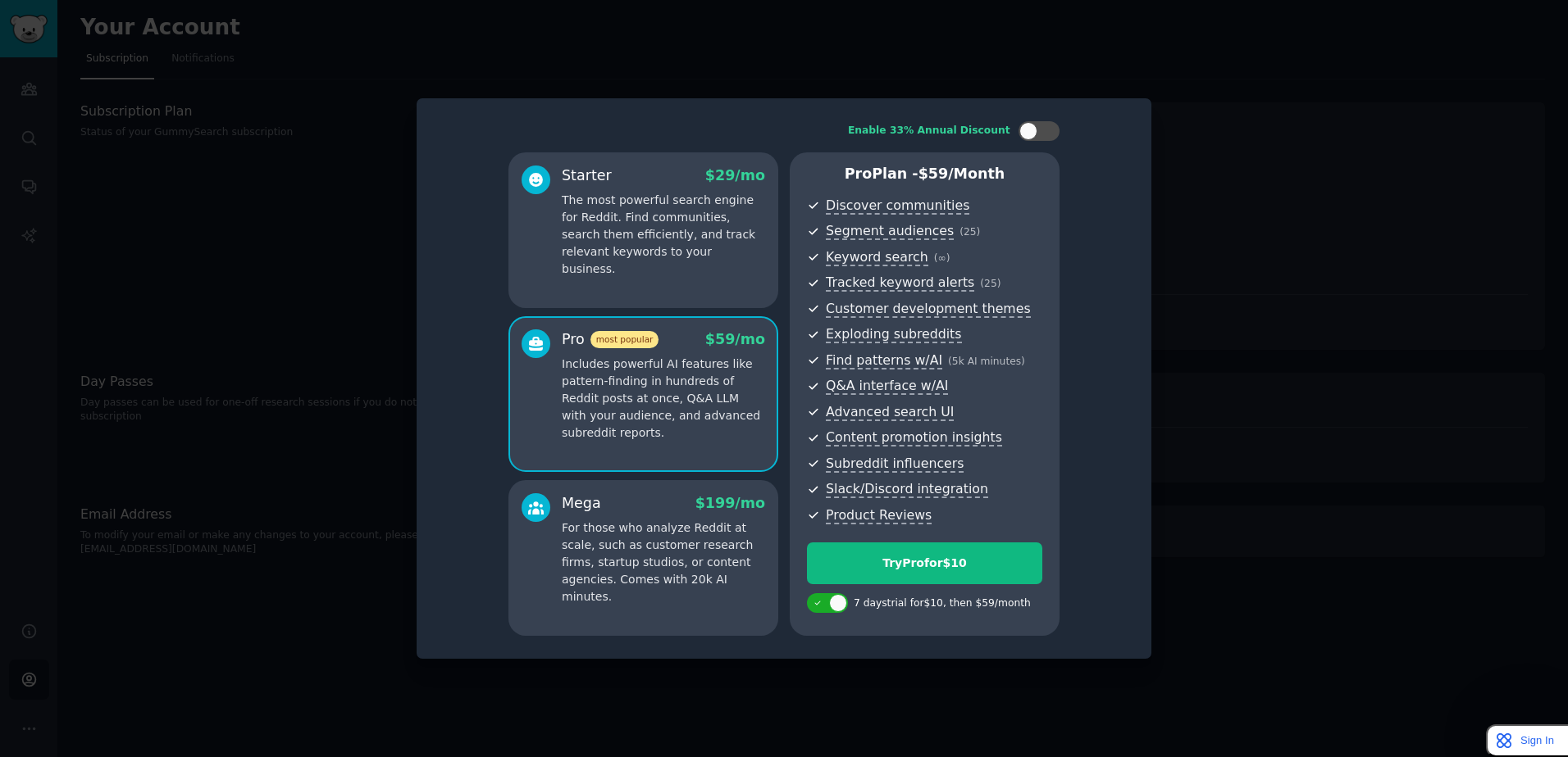
click at [638, 534] on p "For those who analyze Reddit at scale, such as customer research firms, startup…" at bounding box center [663, 562] width 203 height 86
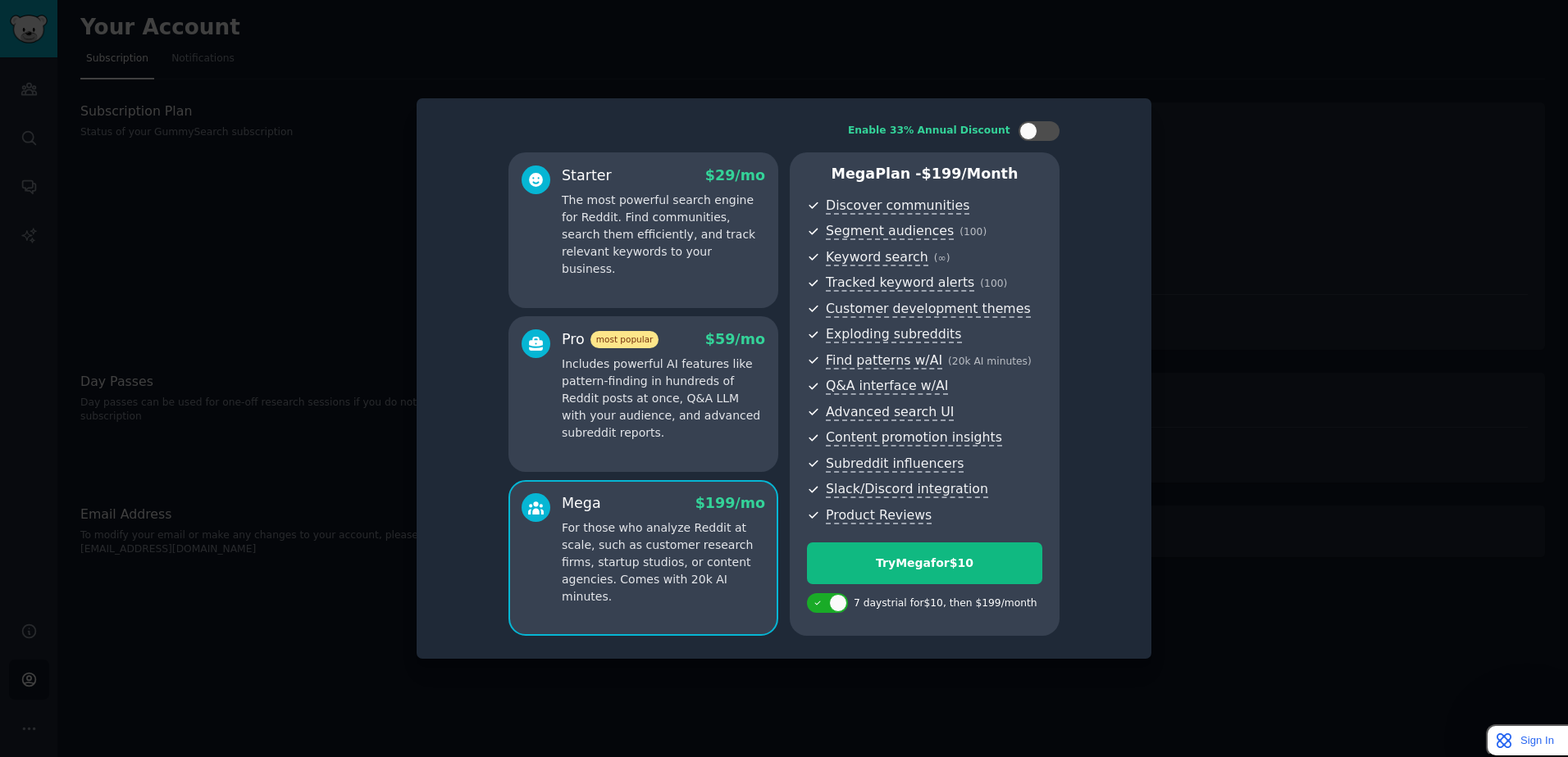
click at [663, 405] on p "Includes powerful AI features like pattern-finding in hundreds of Reddit posts …" at bounding box center [663, 398] width 203 height 86
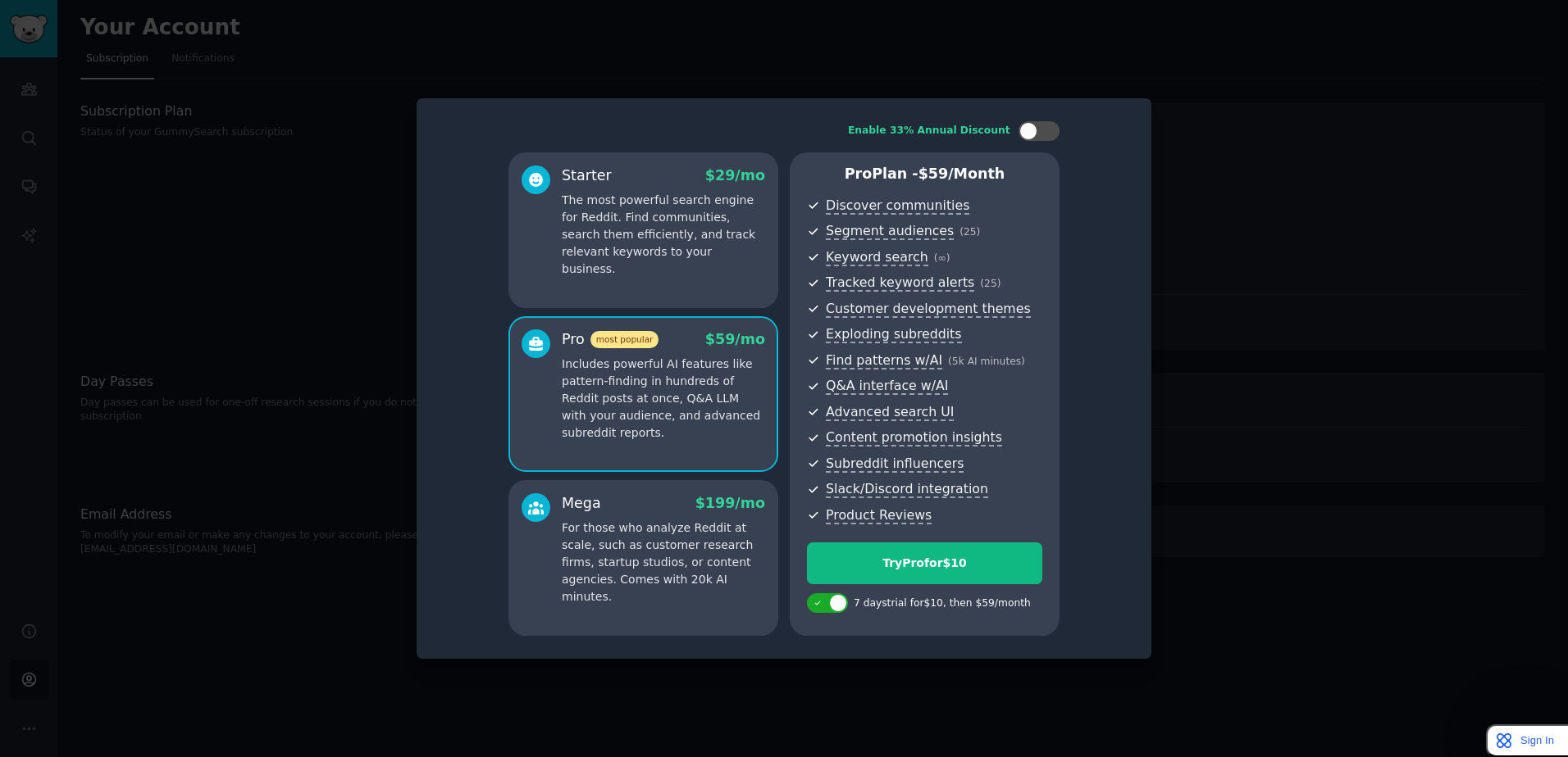
click at [652, 554] on p "For those who analyze Reddit at scale, such as customer research firms, startup…" at bounding box center [663, 562] width 203 height 86
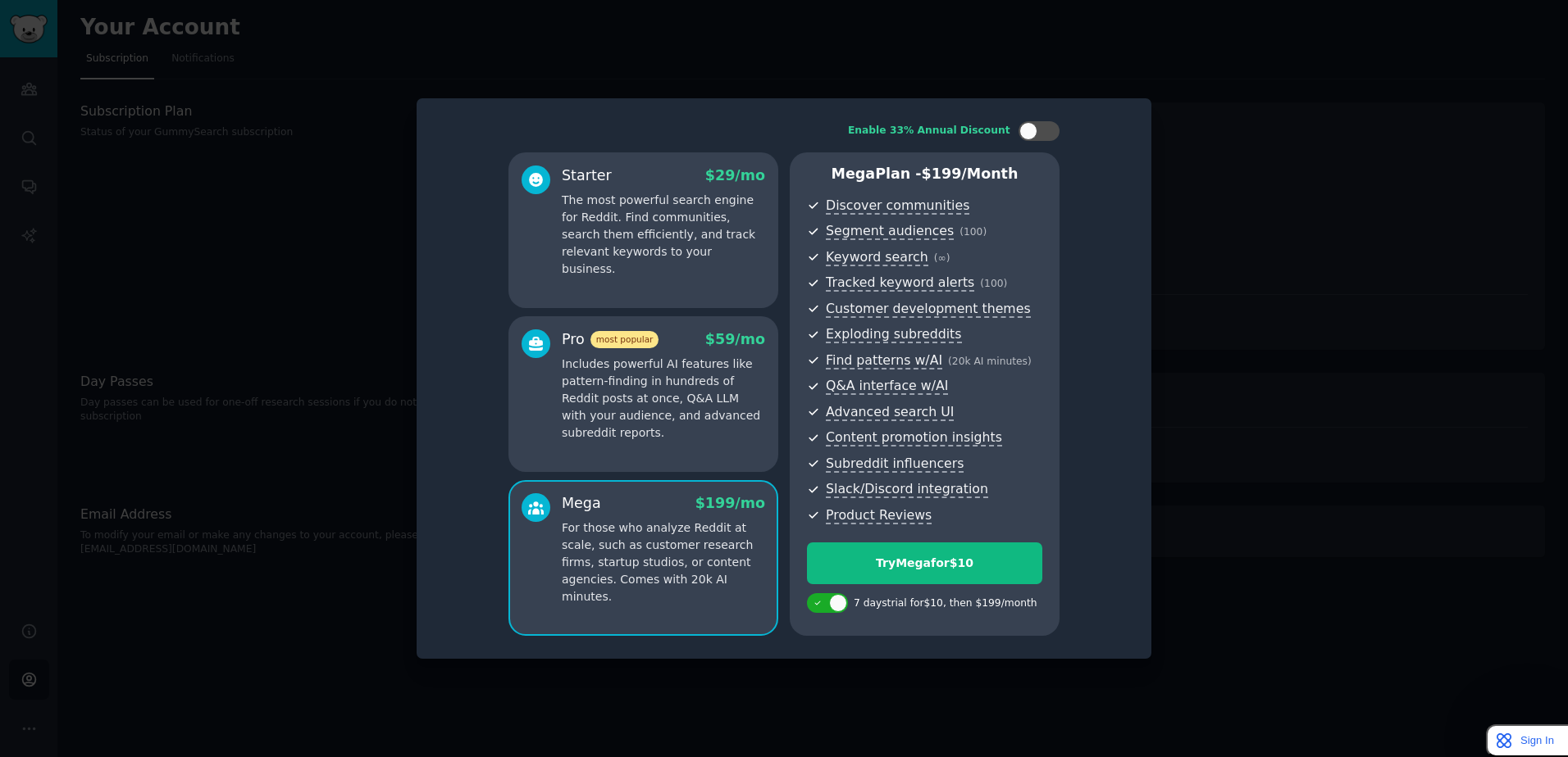
click at [658, 422] on p "Includes powerful AI features like pattern-finding in hundreds of Reddit posts …" at bounding box center [663, 398] width 203 height 86
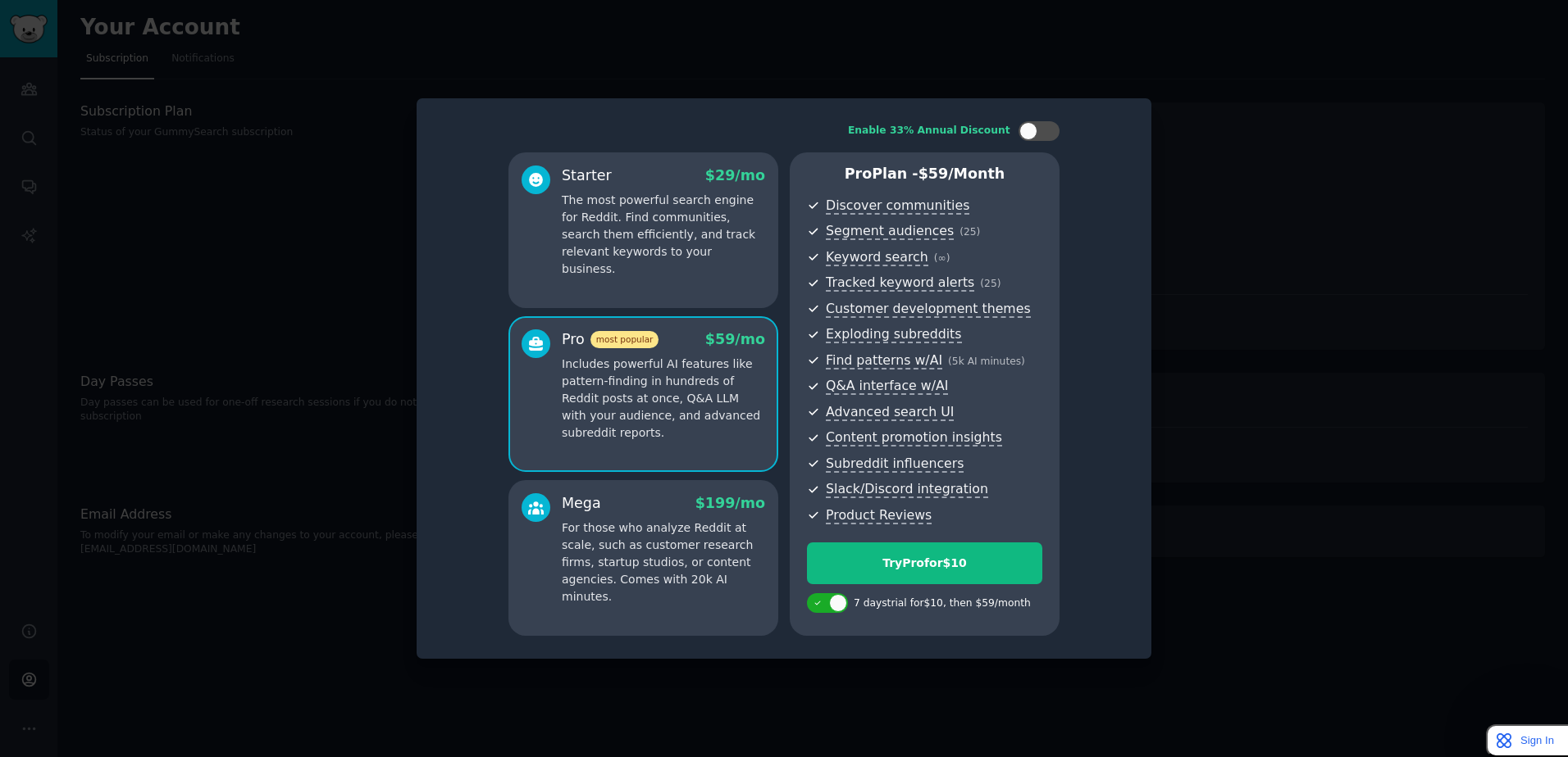
click at [650, 533] on p "For those who analyze Reddit at scale, such as customer research firms, startup…" at bounding box center [663, 562] width 203 height 86
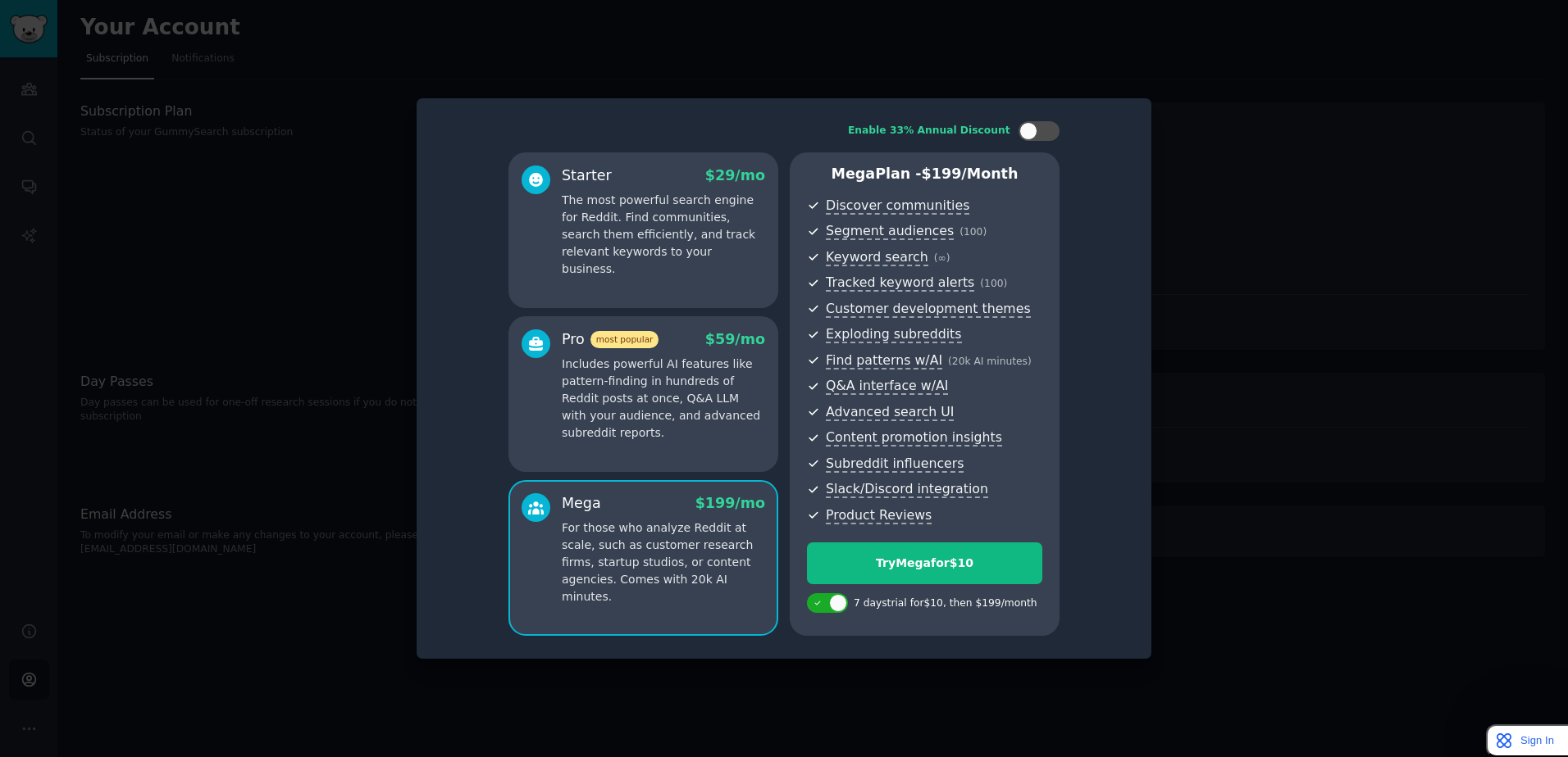
click at [662, 407] on p "Includes powerful AI features like pattern-finding in hundreds of Reddit posts …" at bounding box center [663, 398] width 203 height 86
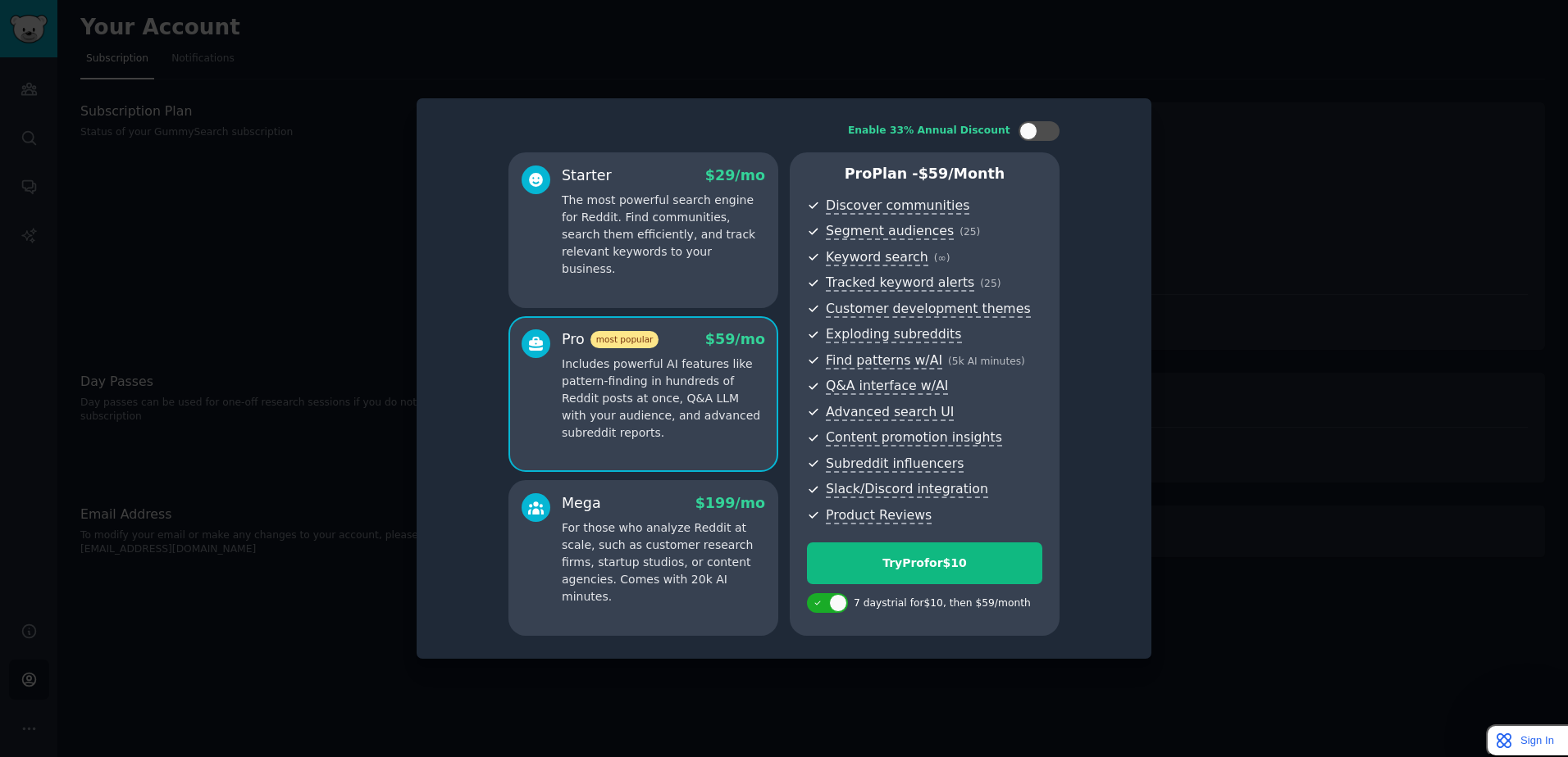
click at [1273, 252] on div at bounding box center [784, 378] width 1568 height 757
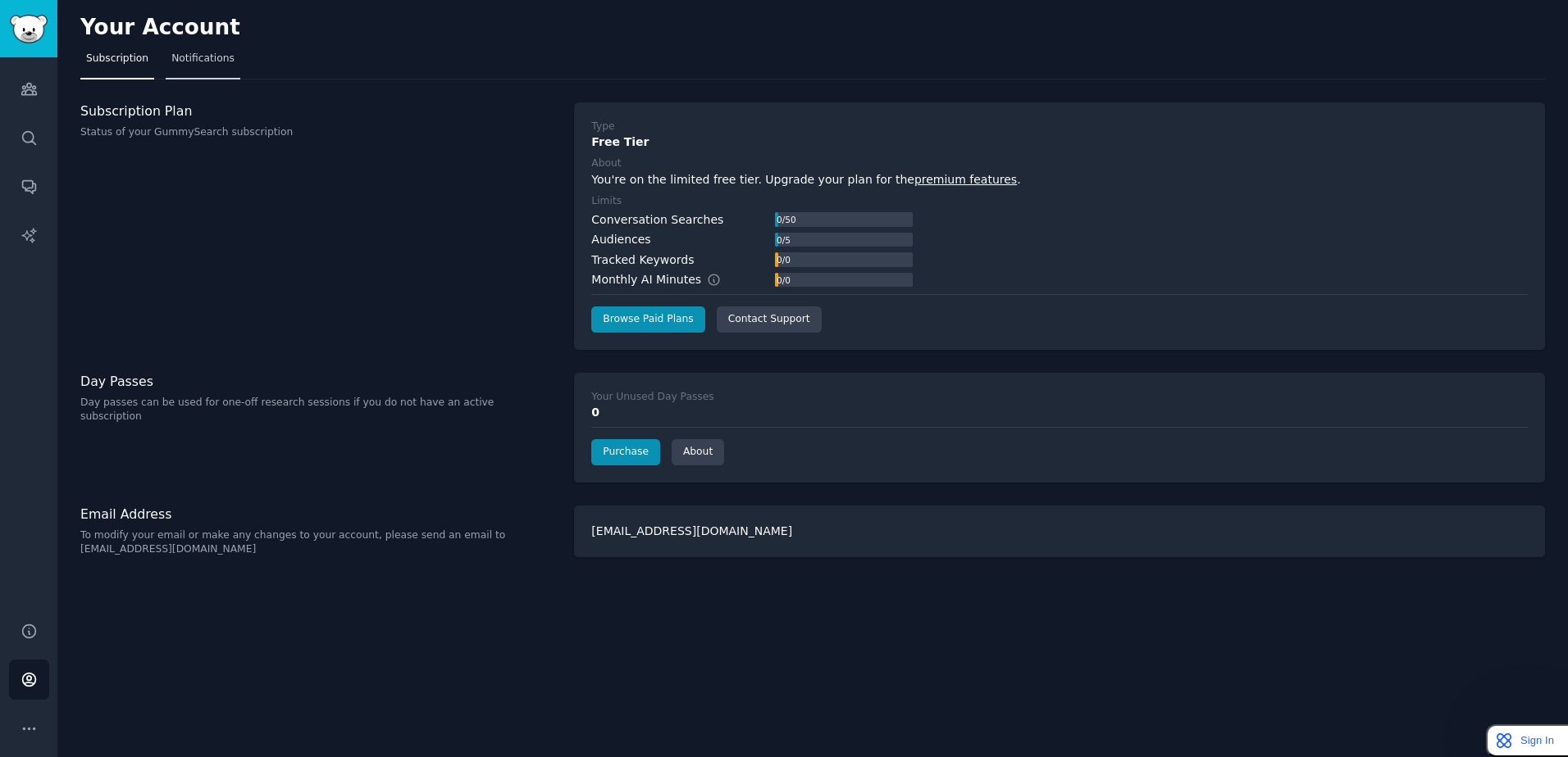
click at [171, 53] on span "Notifications" at bounding box center [203, 59] width 63 height 14
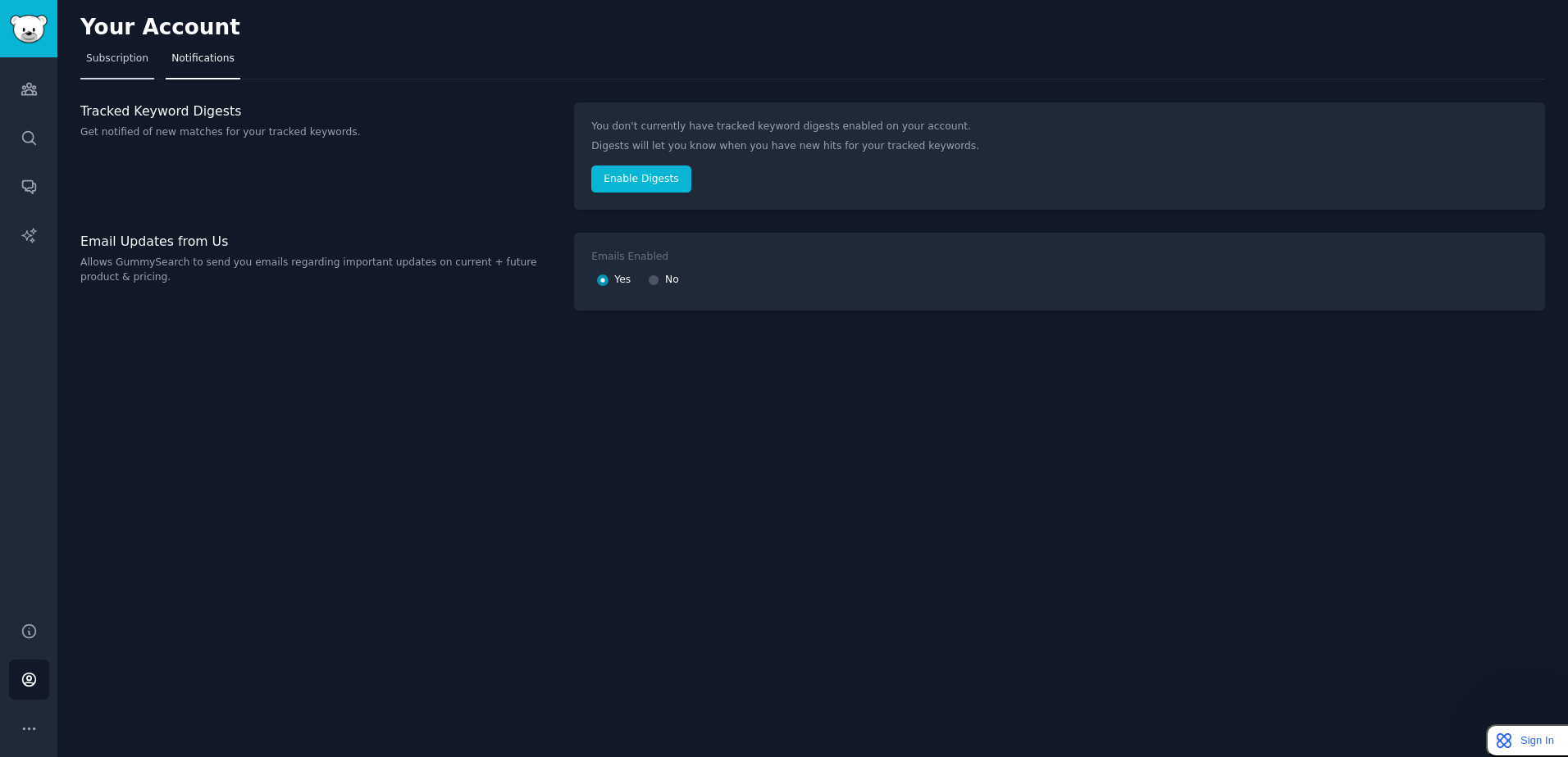
click at [132, 59] on span "Subscription" at bounding box center [116, 59] width 63 height 14
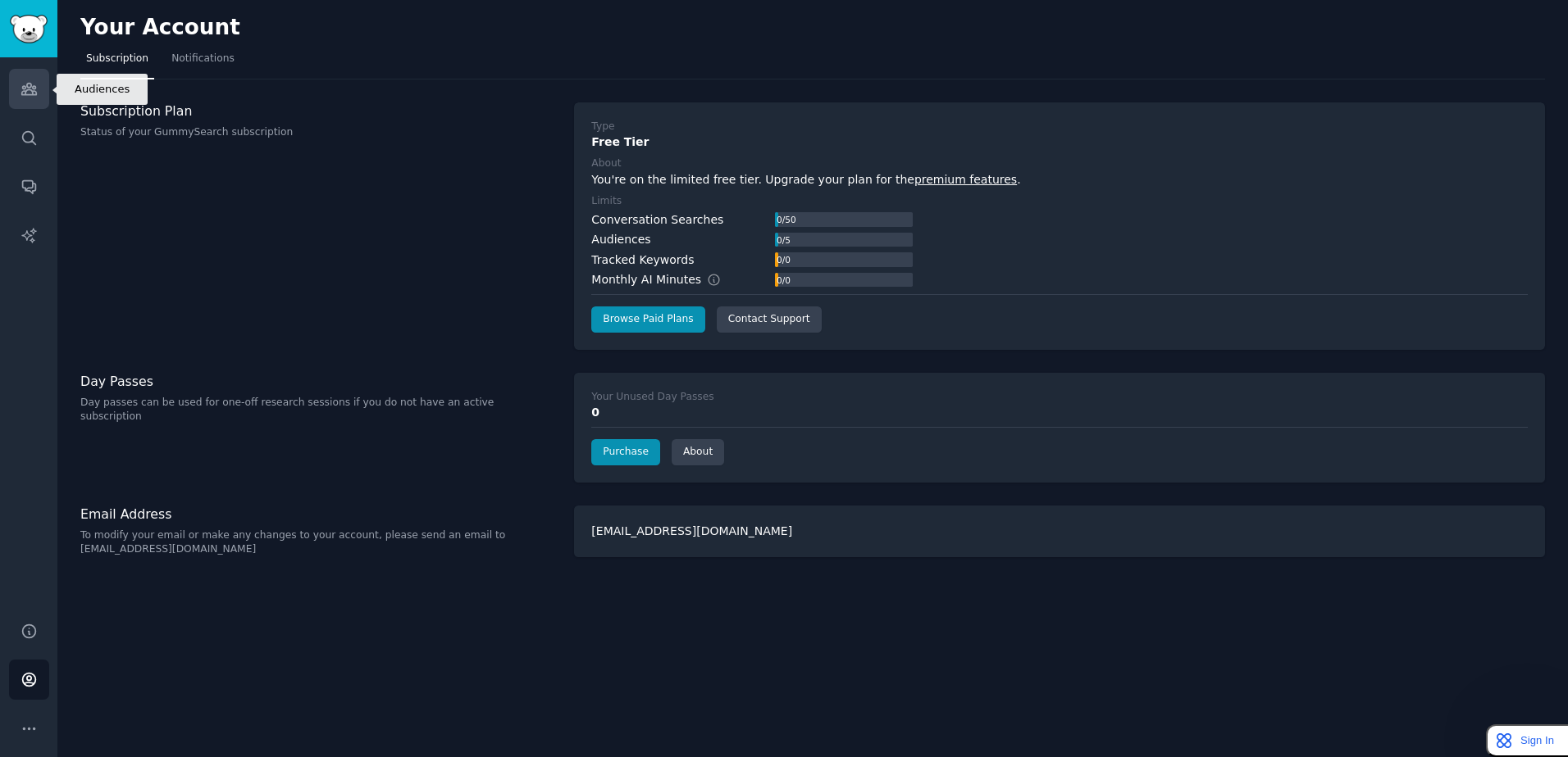
click at [34, 98] on link "Audiences" at bounding box center [29, 89] width 40 height 40
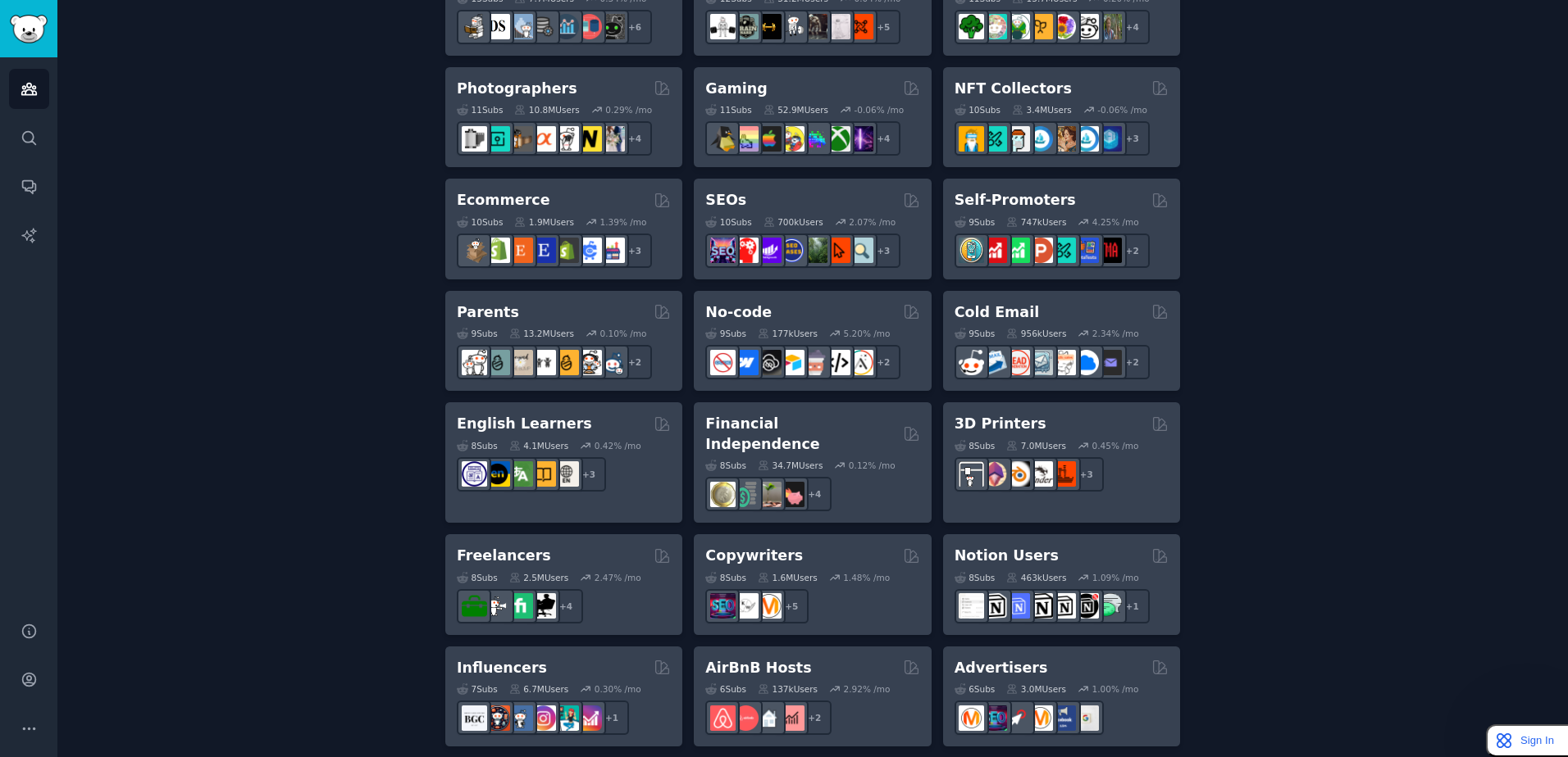
scroll to position [901, 0]
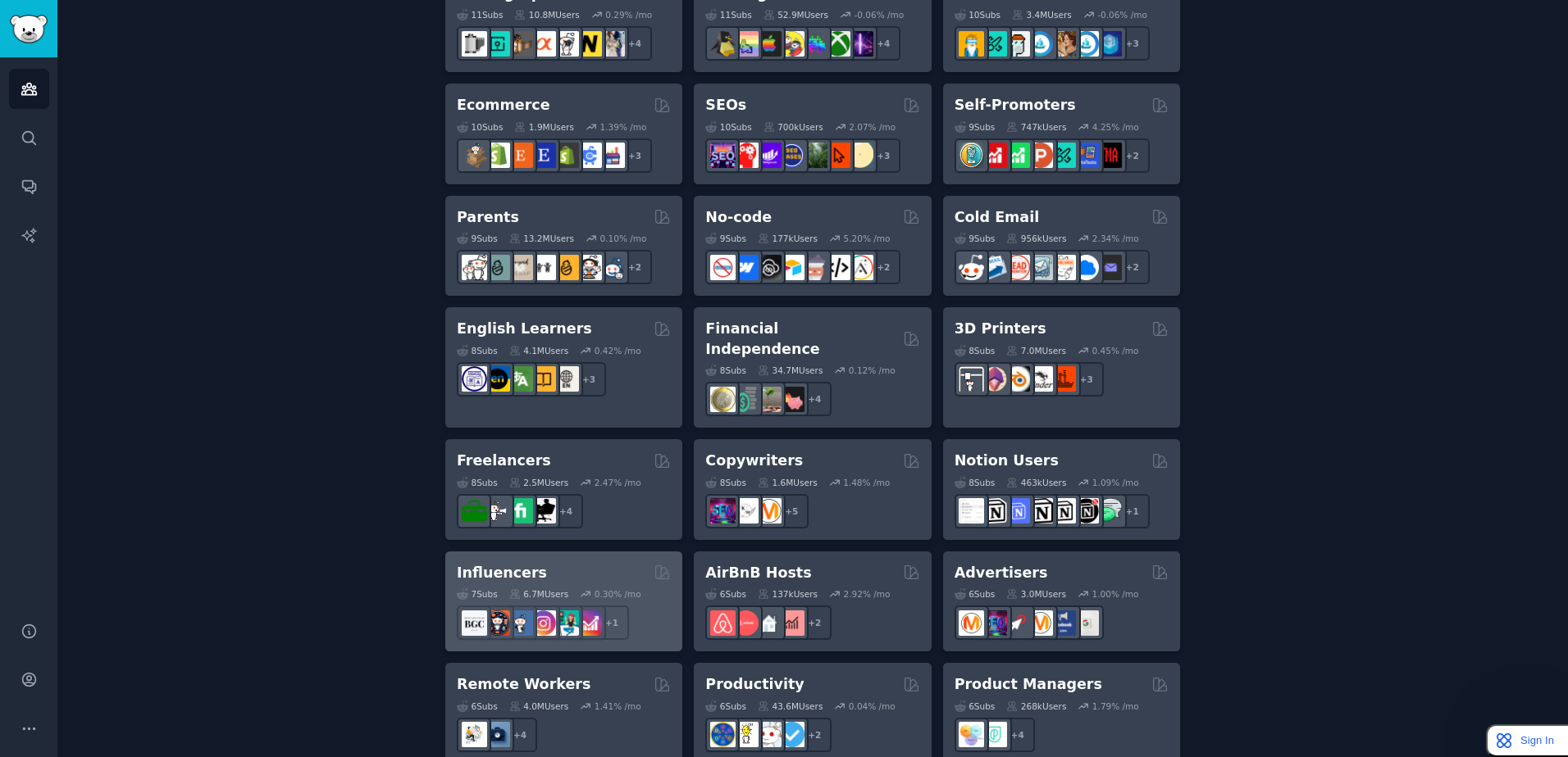
click at [613, 564] on div "Influencers Curated by GummySearch" at bounding box center [564, 573] width 214 height 20
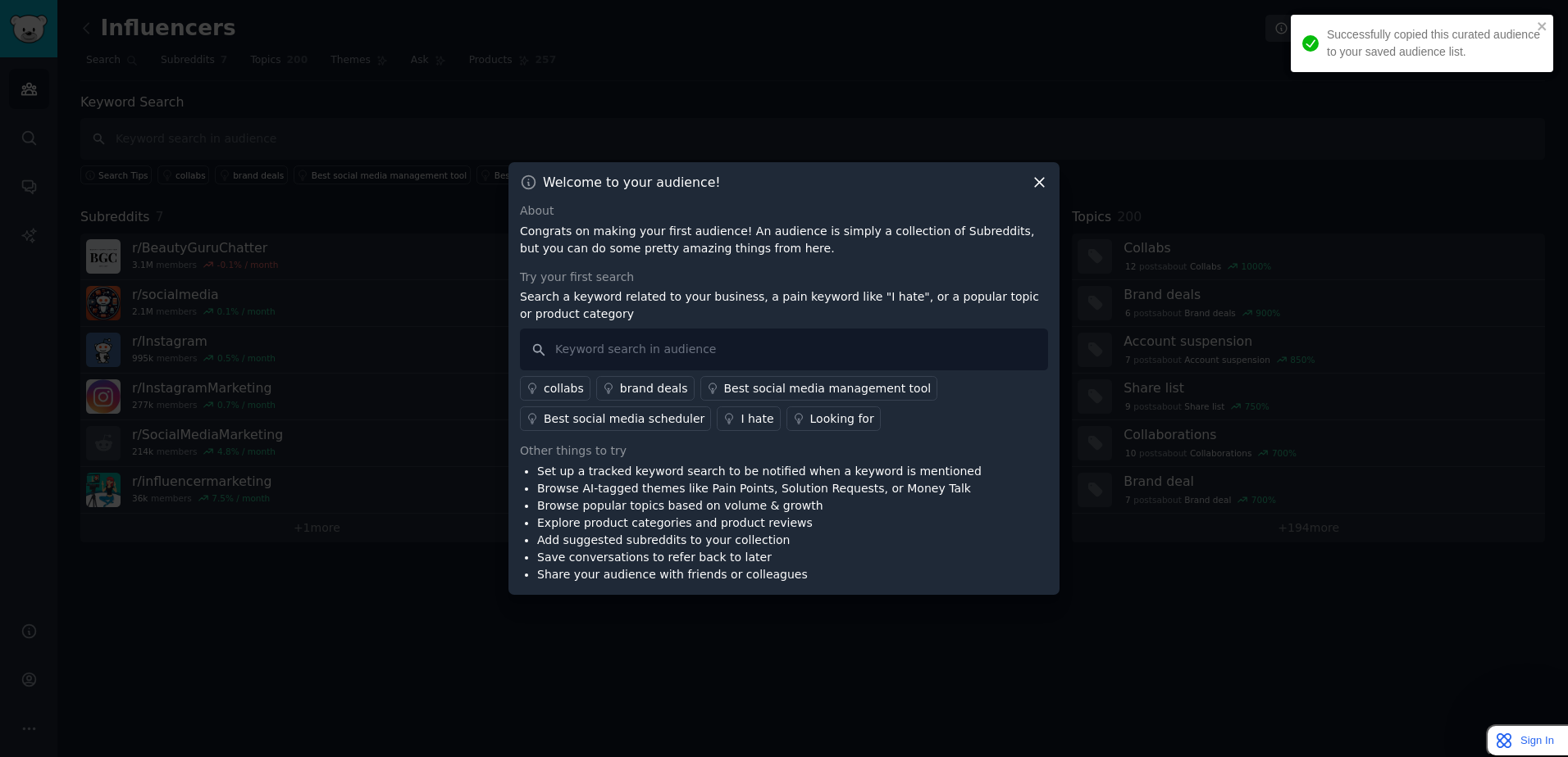
click at [1044, 203] on div "About" at bounding box center [783, 212] width 528 height 17
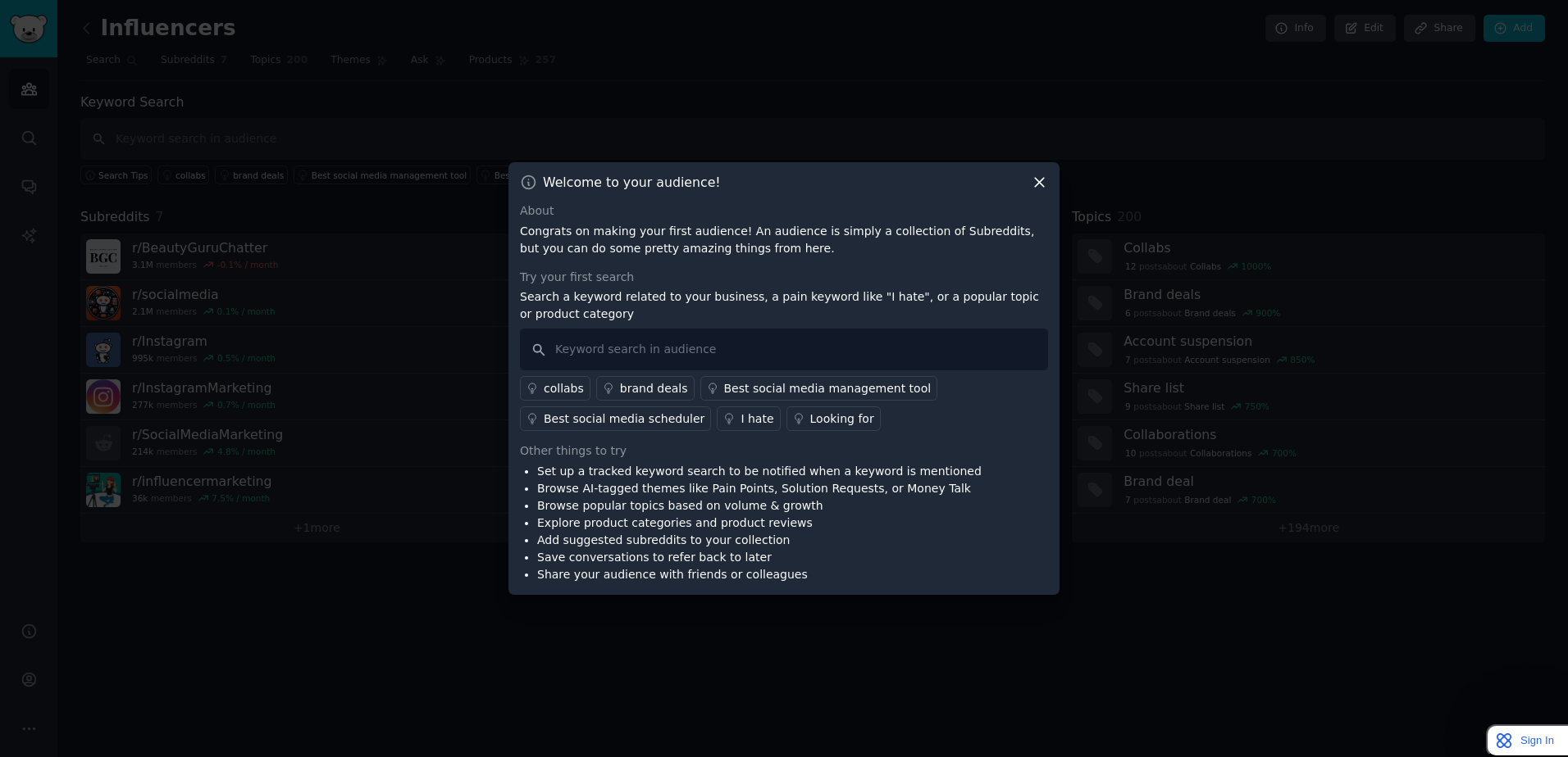
click at [1030, 186] on icon at bounding box center [1039, 183] width 17 height 17
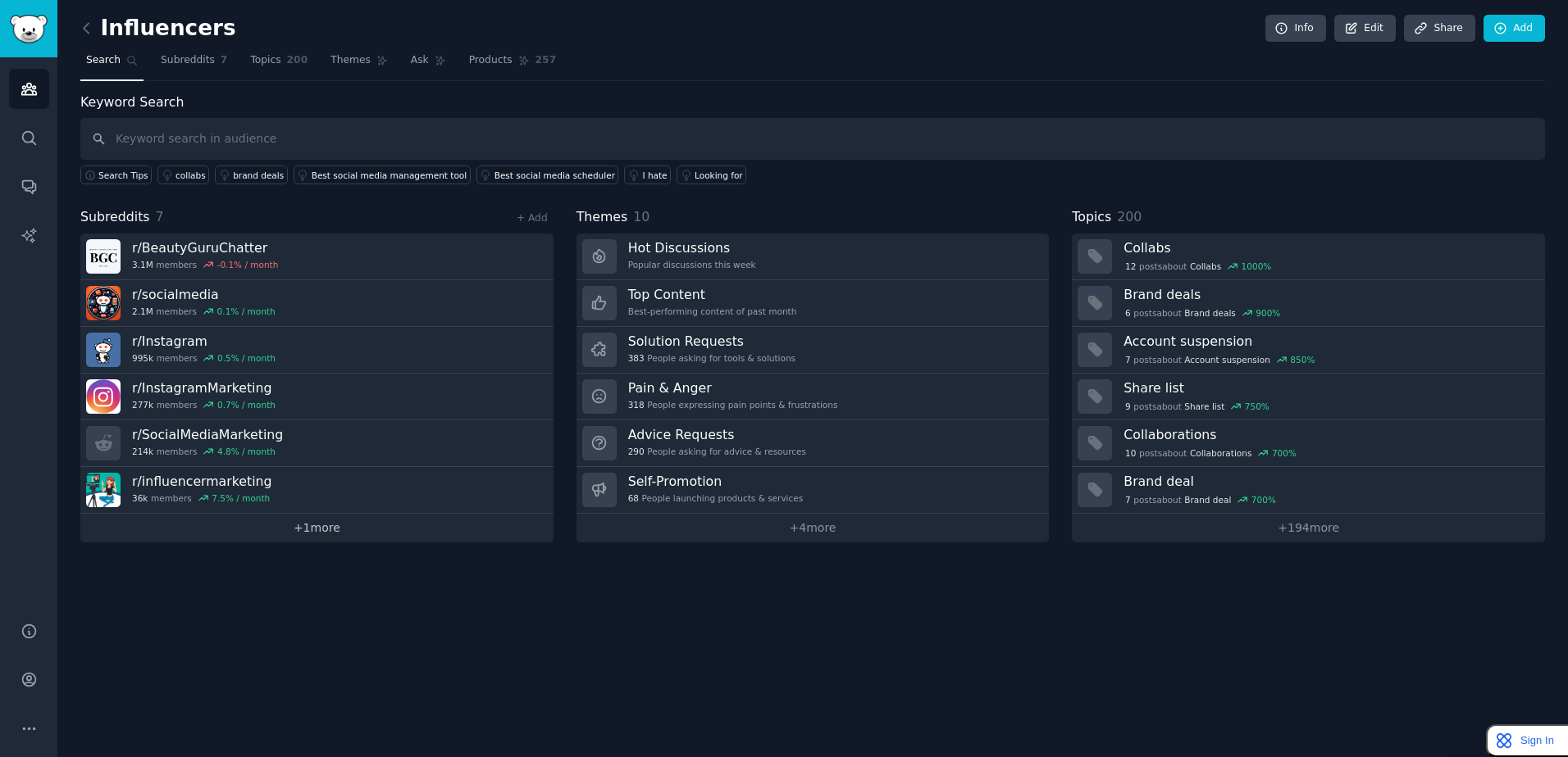
click at [371, 539] on link "+ 1 more" at bounding box center [317, 528] width 473 height 29
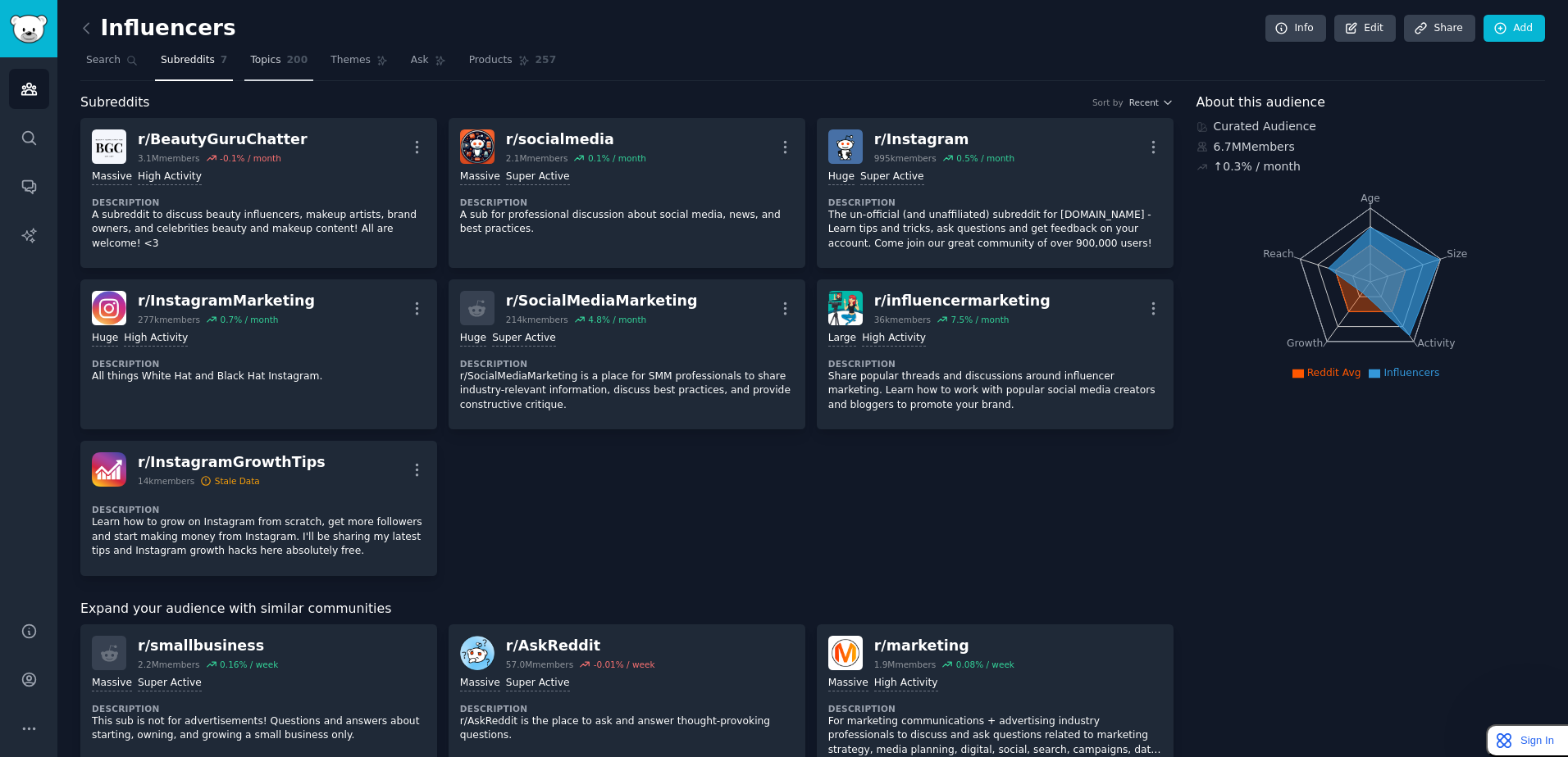
click at [250, 66] on span "Topics" at bounding box center [266, 60] width 31 height 14
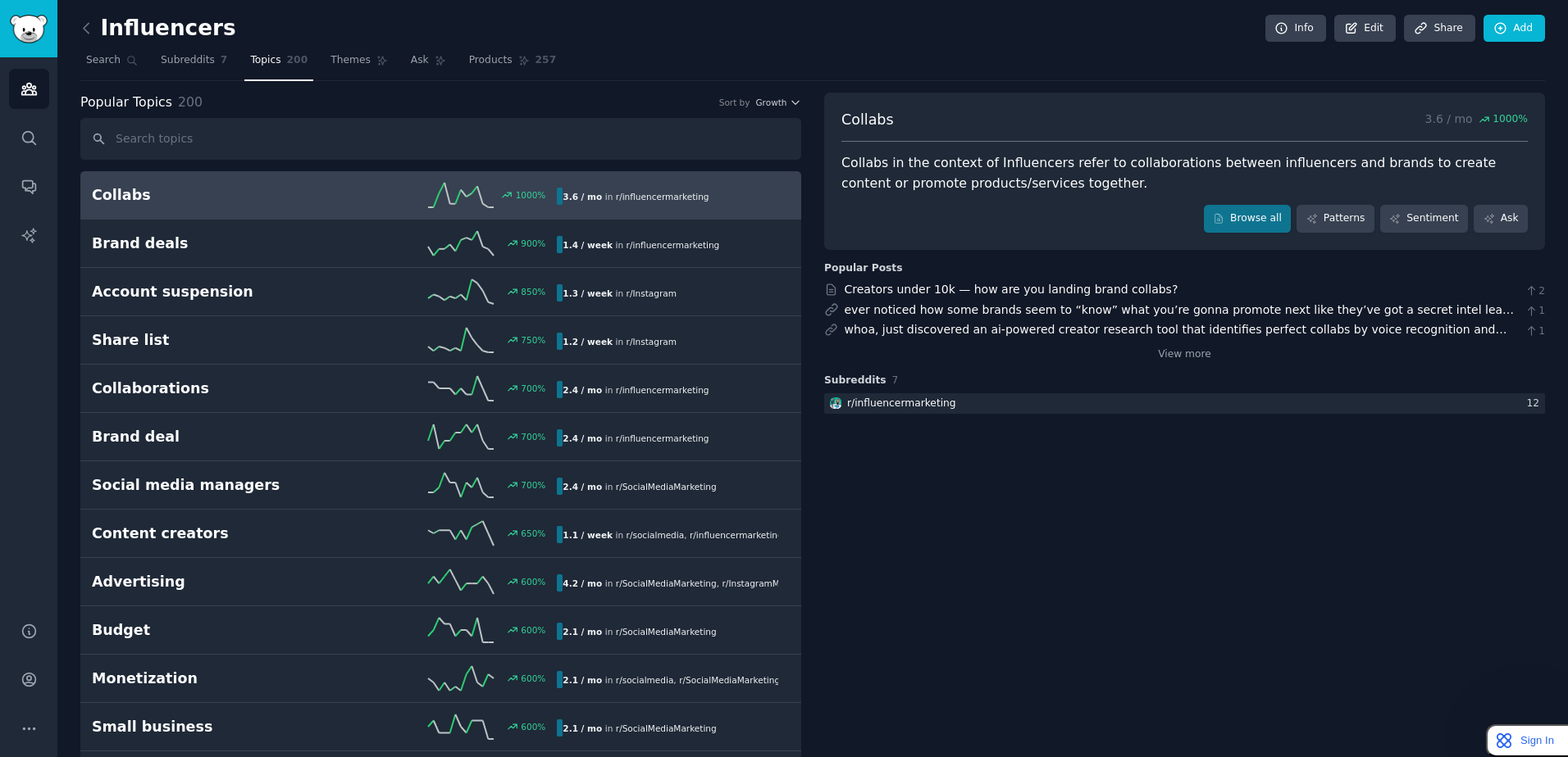
drag, startPoint x: 1064, startPoint y: 567, endPoint x: 1035, endPoint y: -86, distance: 653.6
click at [190, 63] on span "Subreddits" at bounding box center [188, 60] width 54 height 14
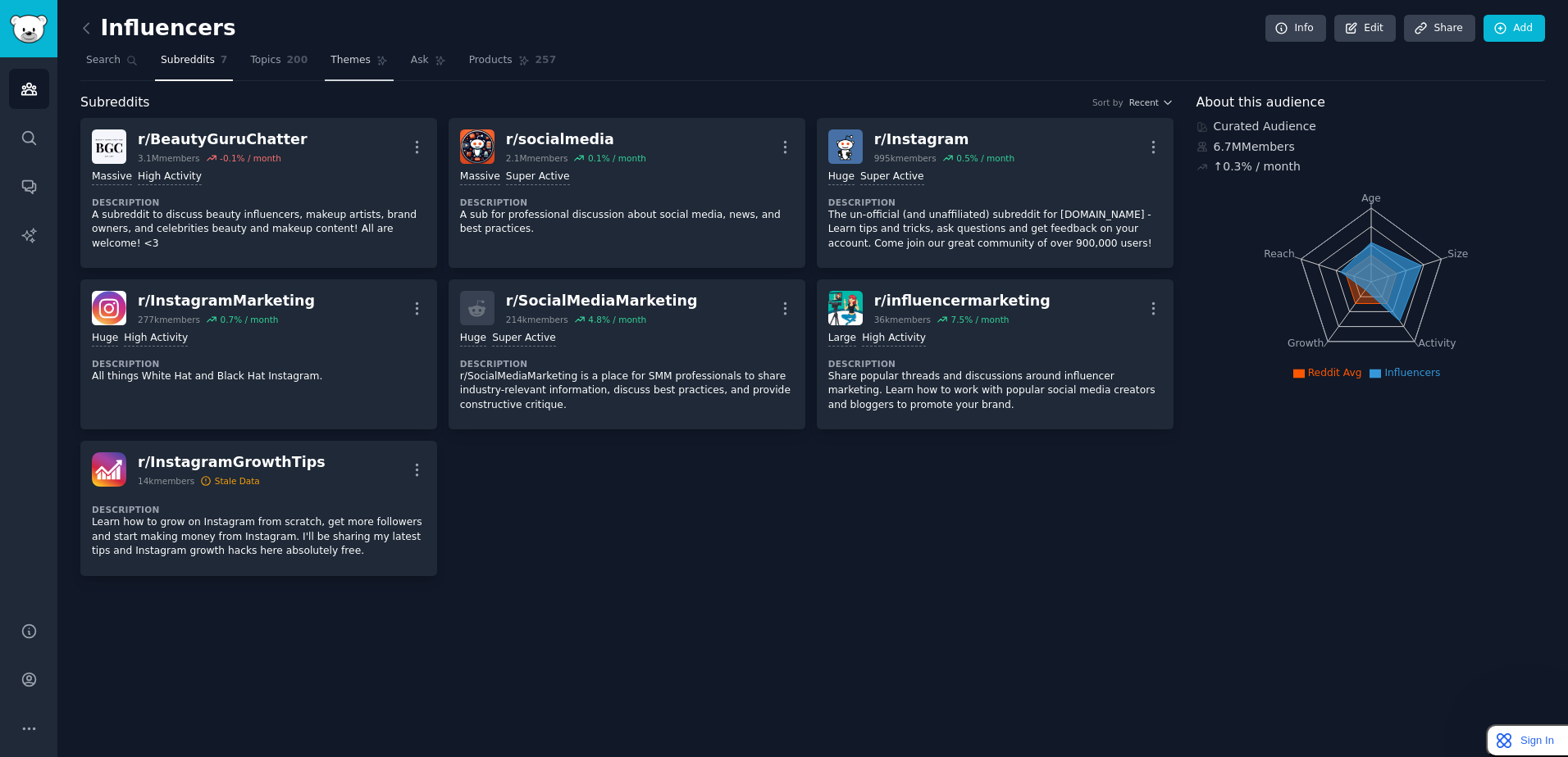
click at [340, 59] on span "Themes" at bounding box center [350, 60] width 40 height 14
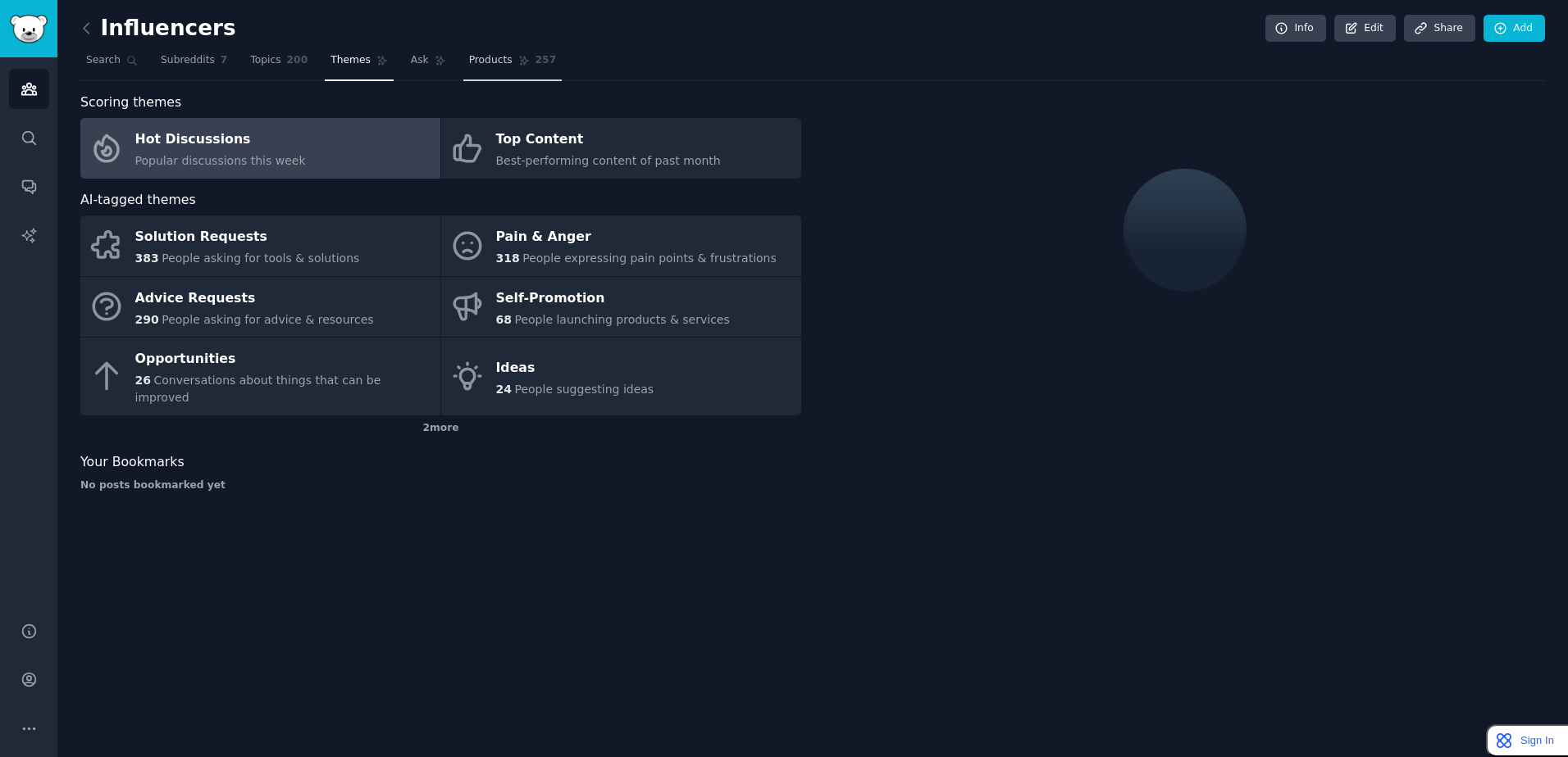
click at [493, 66] on link "Products 257" at bounding box center [513, 63] width 98 height 34
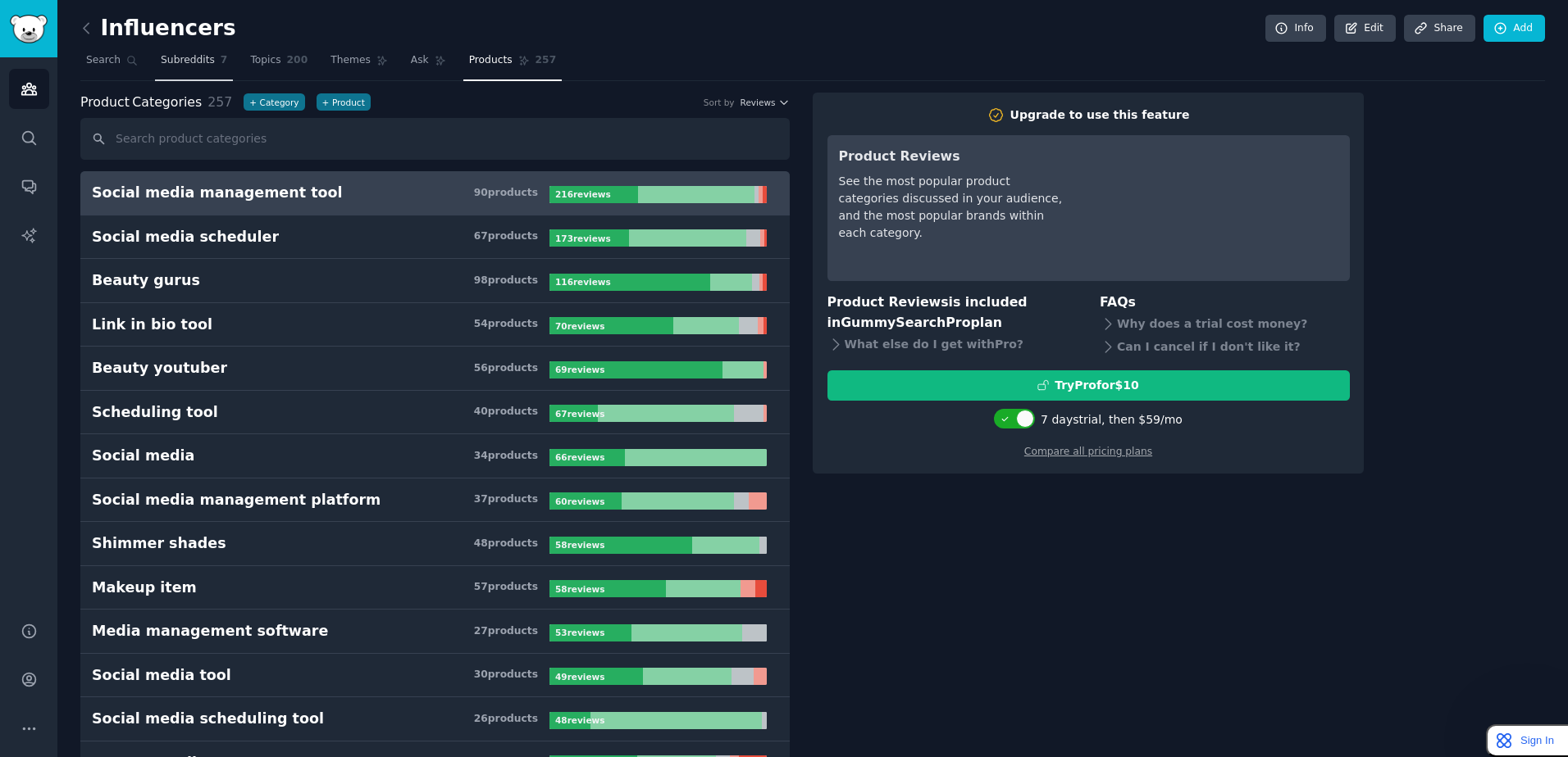
click at [197, 60] on span "Subreddits" at bounding box center [188, 60] width 54 height 14
